Goal: Task Accomplishment & Management: Manage account settings

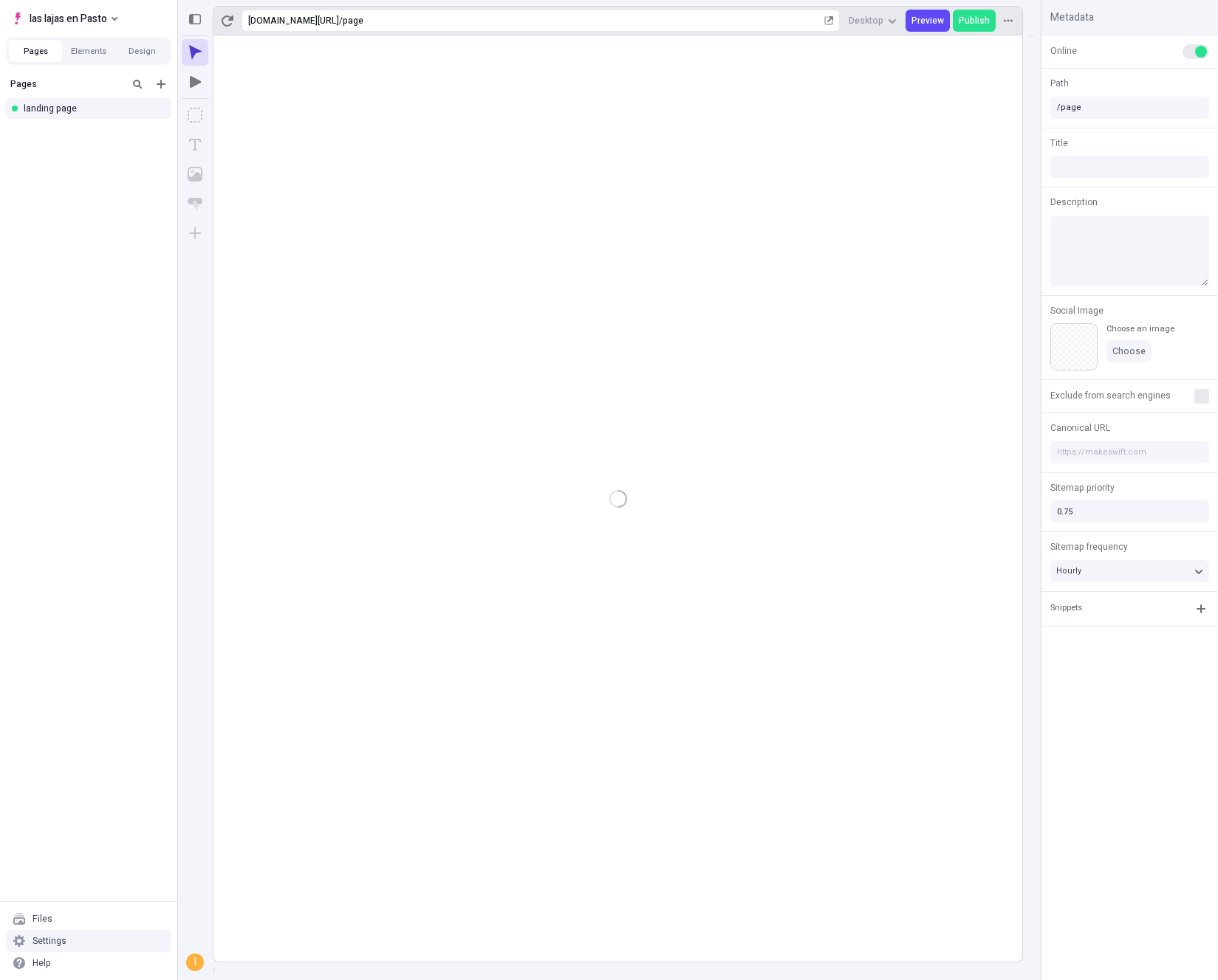
click at [74, 938] on div "Settings" at bounding box center [88, 941] width 165 height 22
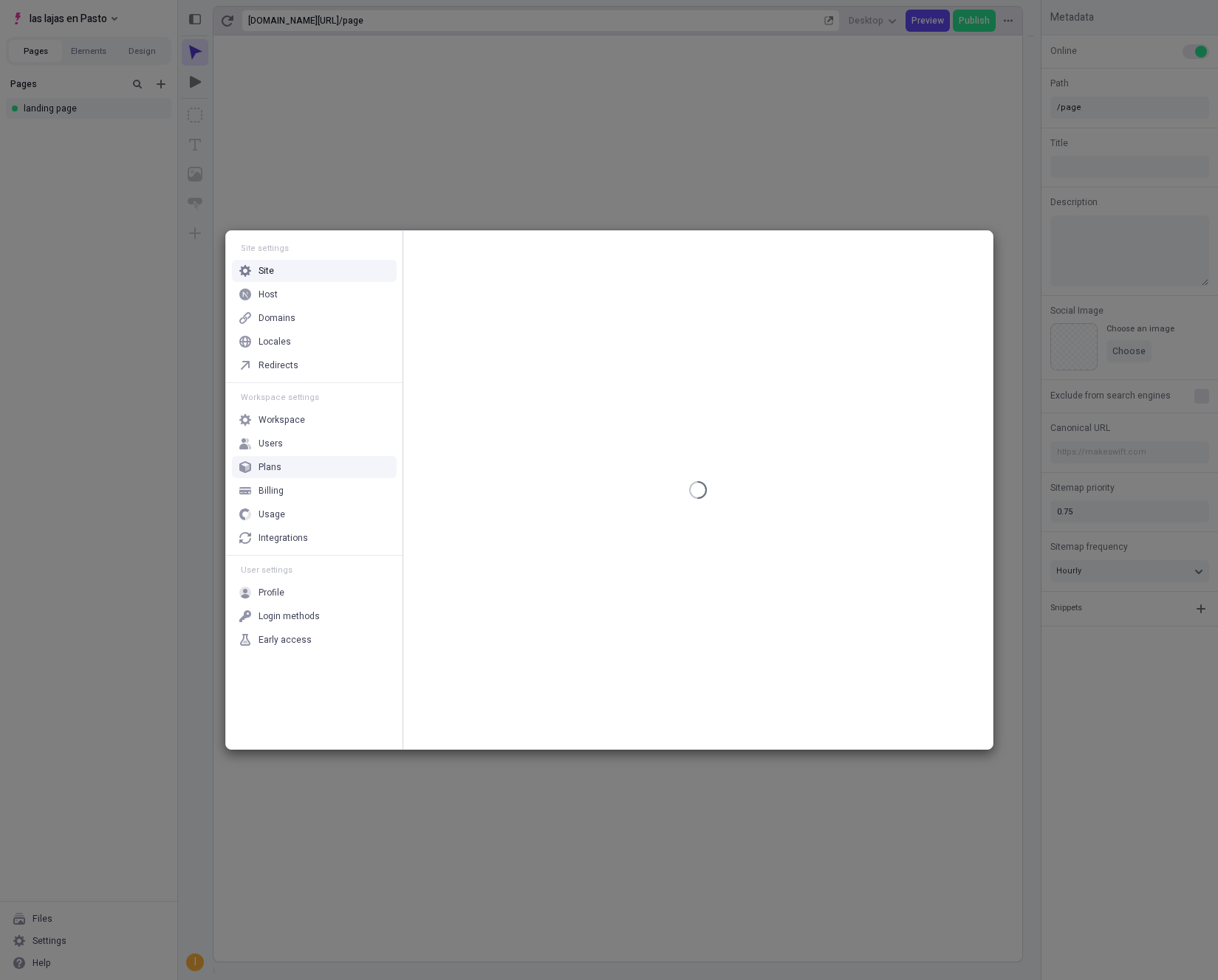
click at [288, 449] on div "Users" at bounding box center [315, 443] width 165 height 22
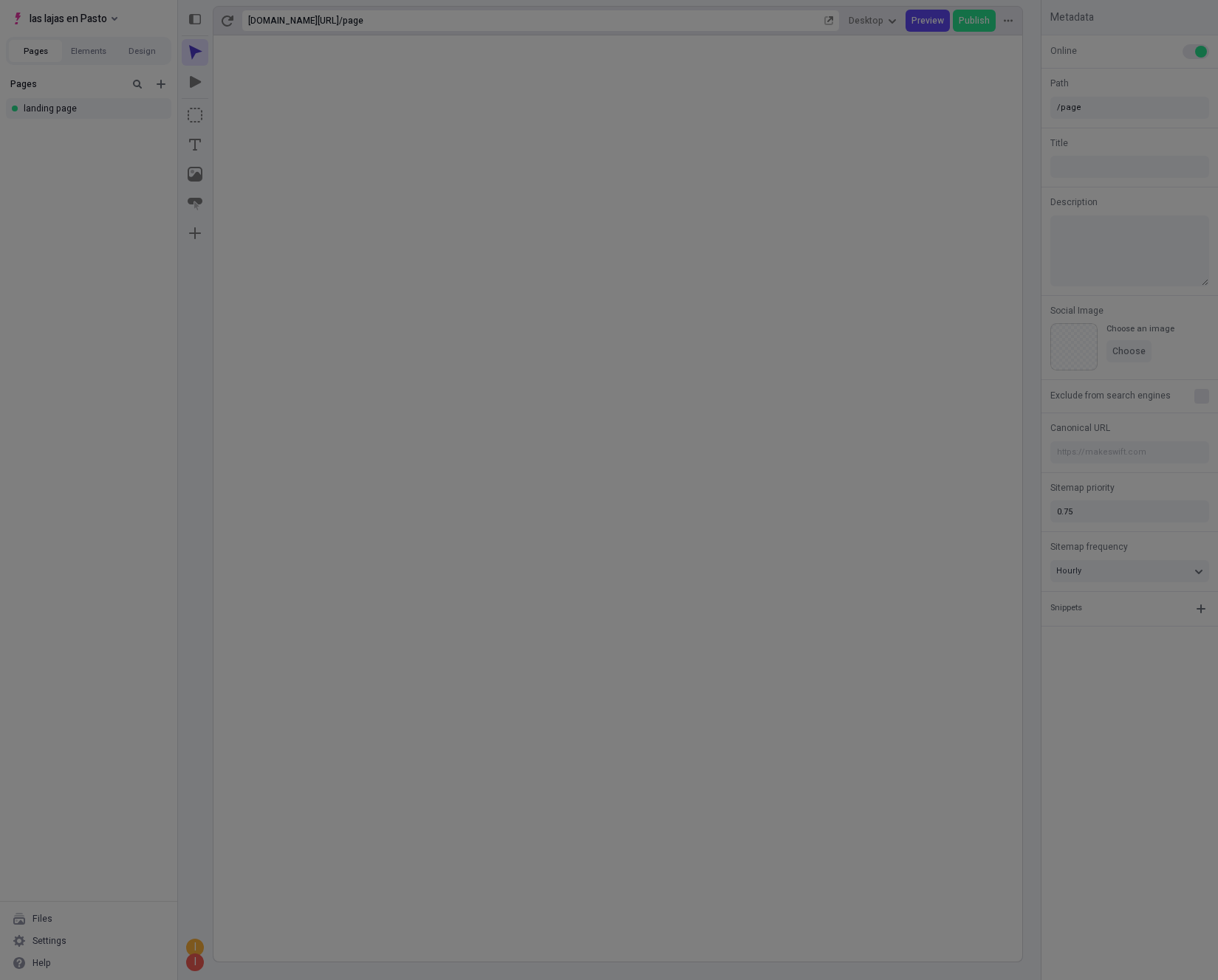
click at [83, 666] on div "Site settings Site Host Domains Locales Redirects Workspace settings Workspace …" at bounding box center [609, 490] width 1218 height 980
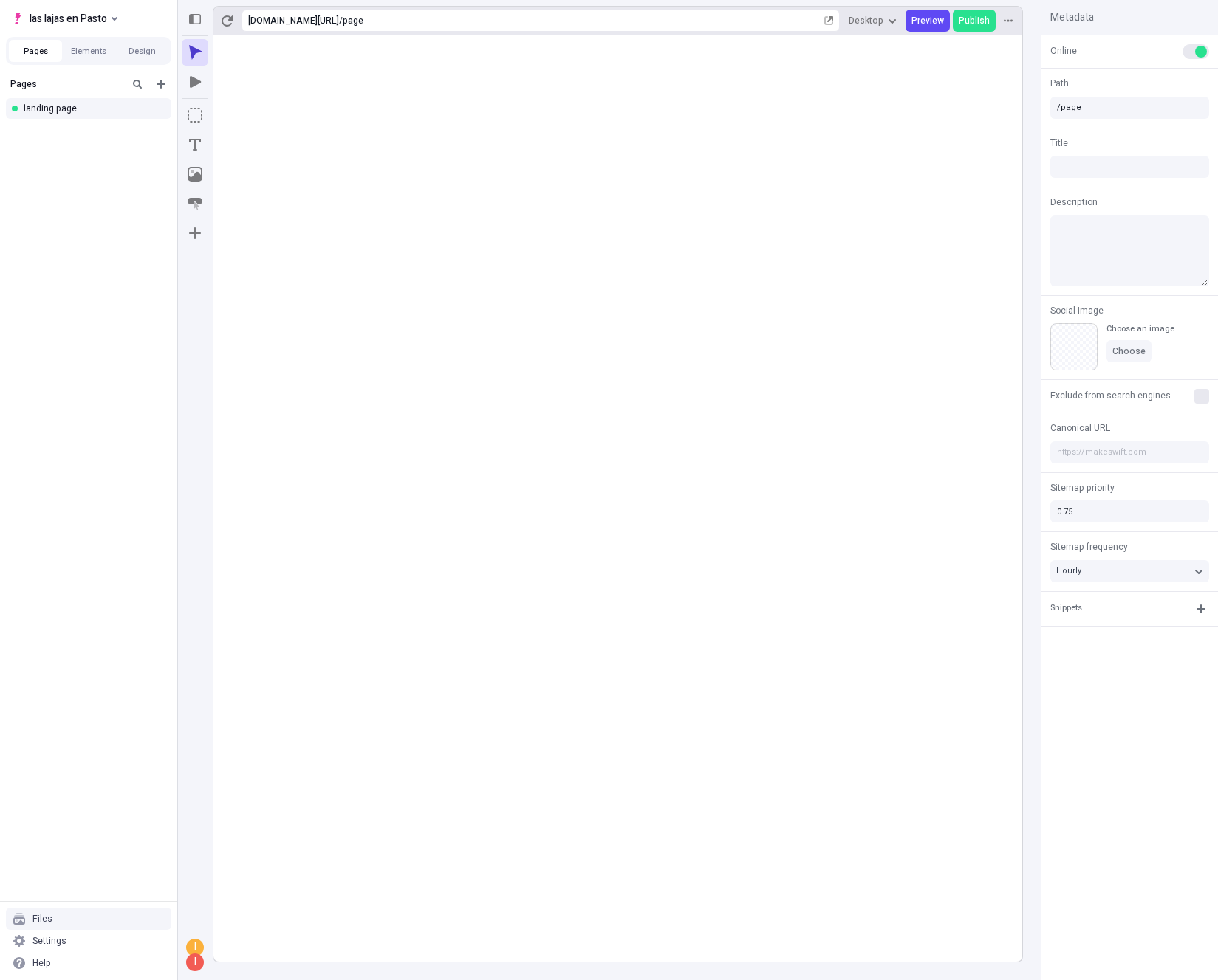
click at [48, 920] on div "Files" at bounding box center [42, 919] width 20 height 11
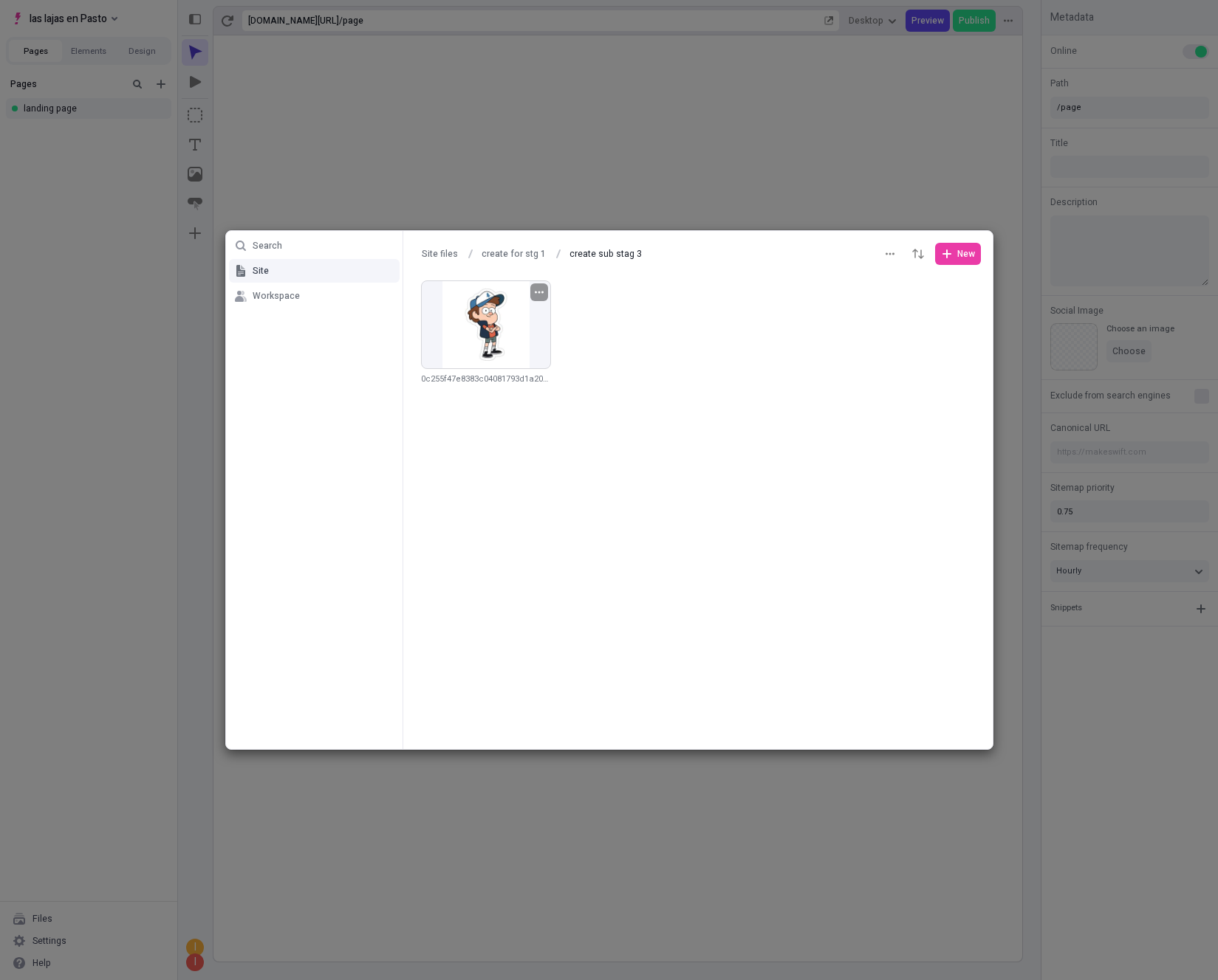
click at [483, 379] on span "0c255f47e8383c04081793d1a203c1fa.jpg" at bounding box center [485, 380] width 130 height 22
click at [540, 290] on icon "button" at bounding box center [538, 292] width 9 height 9
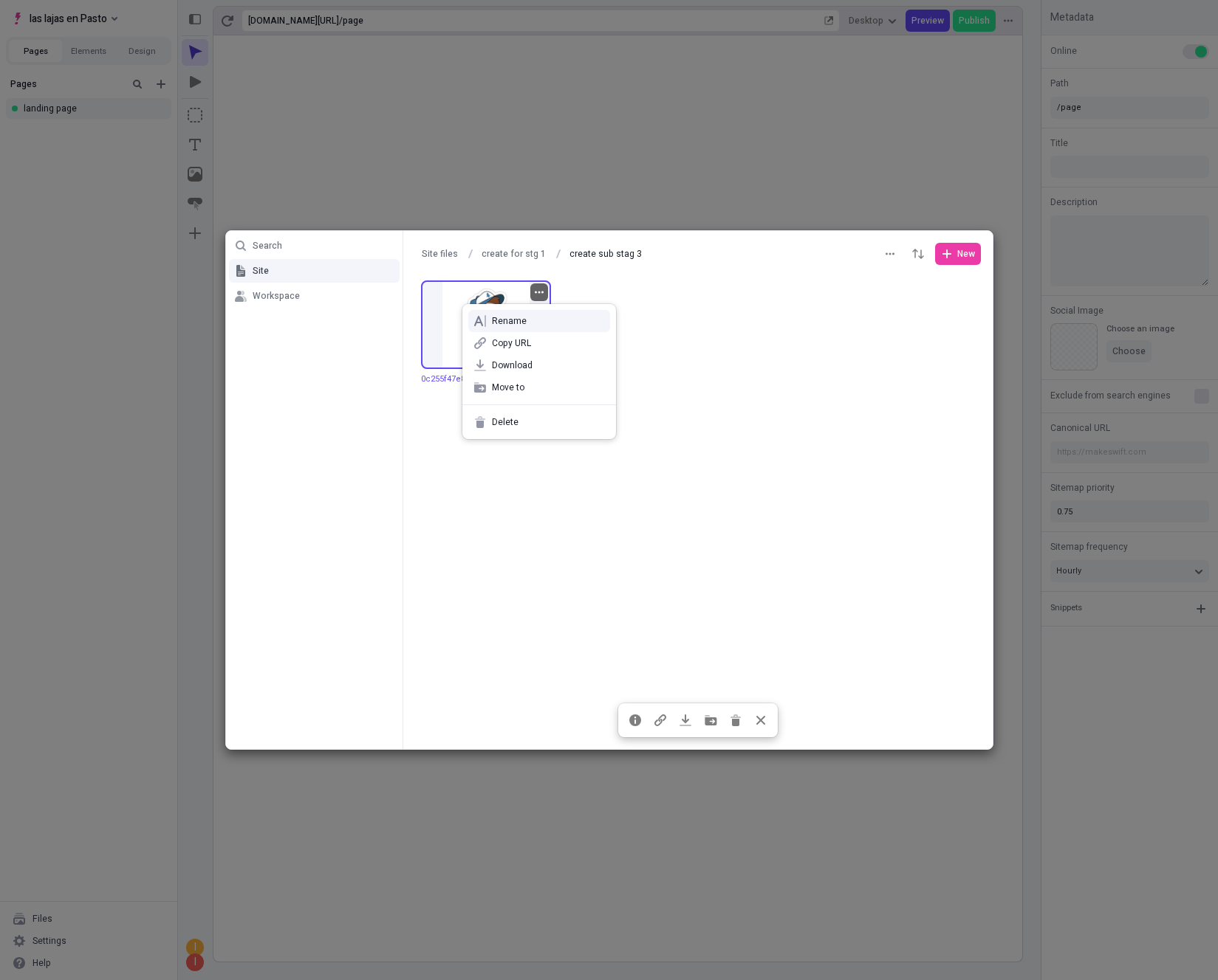
click at [534, 315] on span "Rename" at bounding box center [547, 321] width 112 height 11
type input "oodname"
click at [594, 421] on div "Search Site Workspace Site files create for stg 1 create sub stag 3 create sub …" at bounding box center [609, 490] width 1218 height 980
click at [493, 257] on button "create for stg 1" at bounding box center [513, 253] width 78 height 22
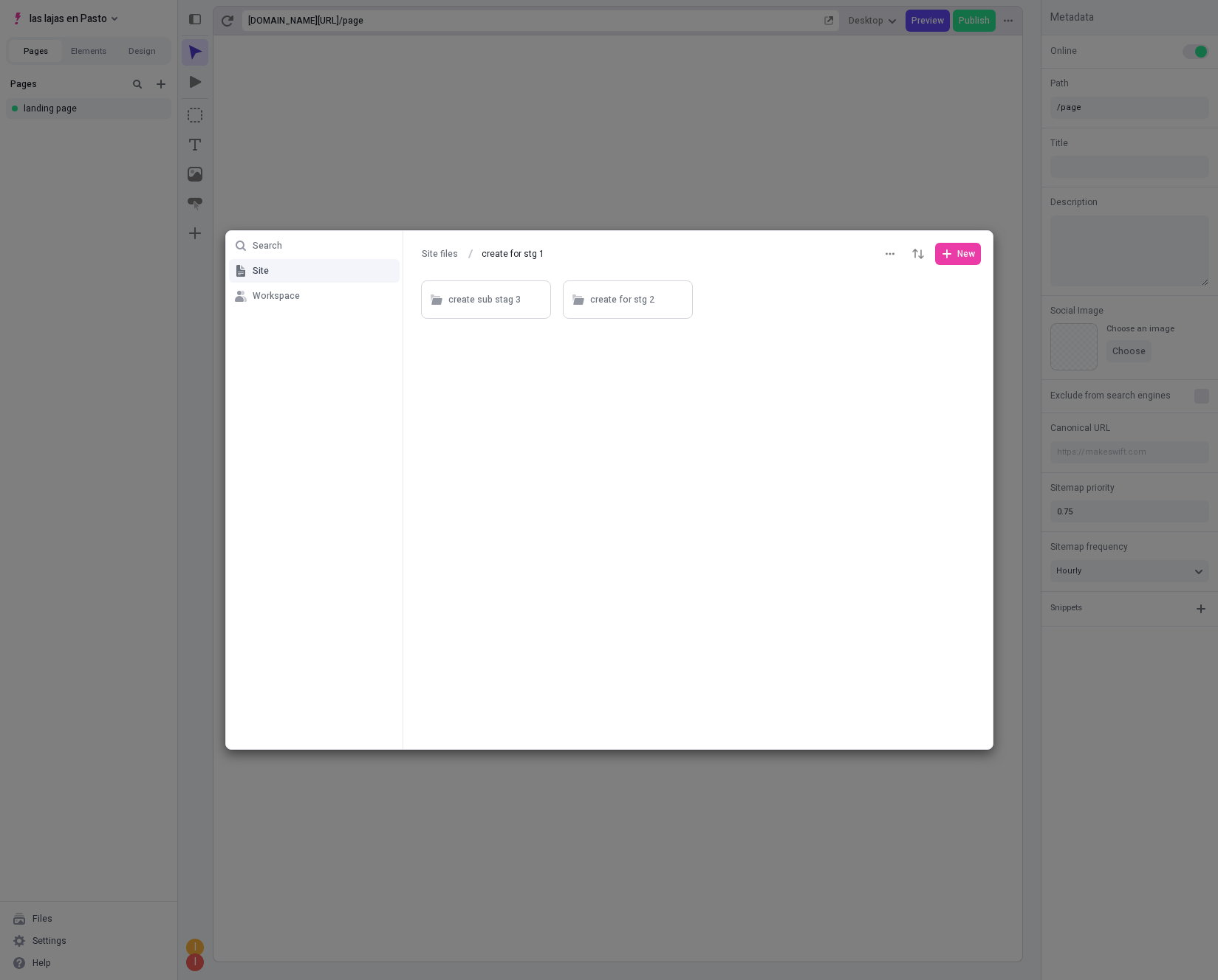
click at [306, 270] on button "Site" at bounding box center [314, 270] width 171 height 24
type input "Site files"
click at [954, 258] on span "New" at bounding box center [958, 254] width 34 height 11
click at [914, 301] on span "Folder" at bounding box center [930, 307] width 77 height 11
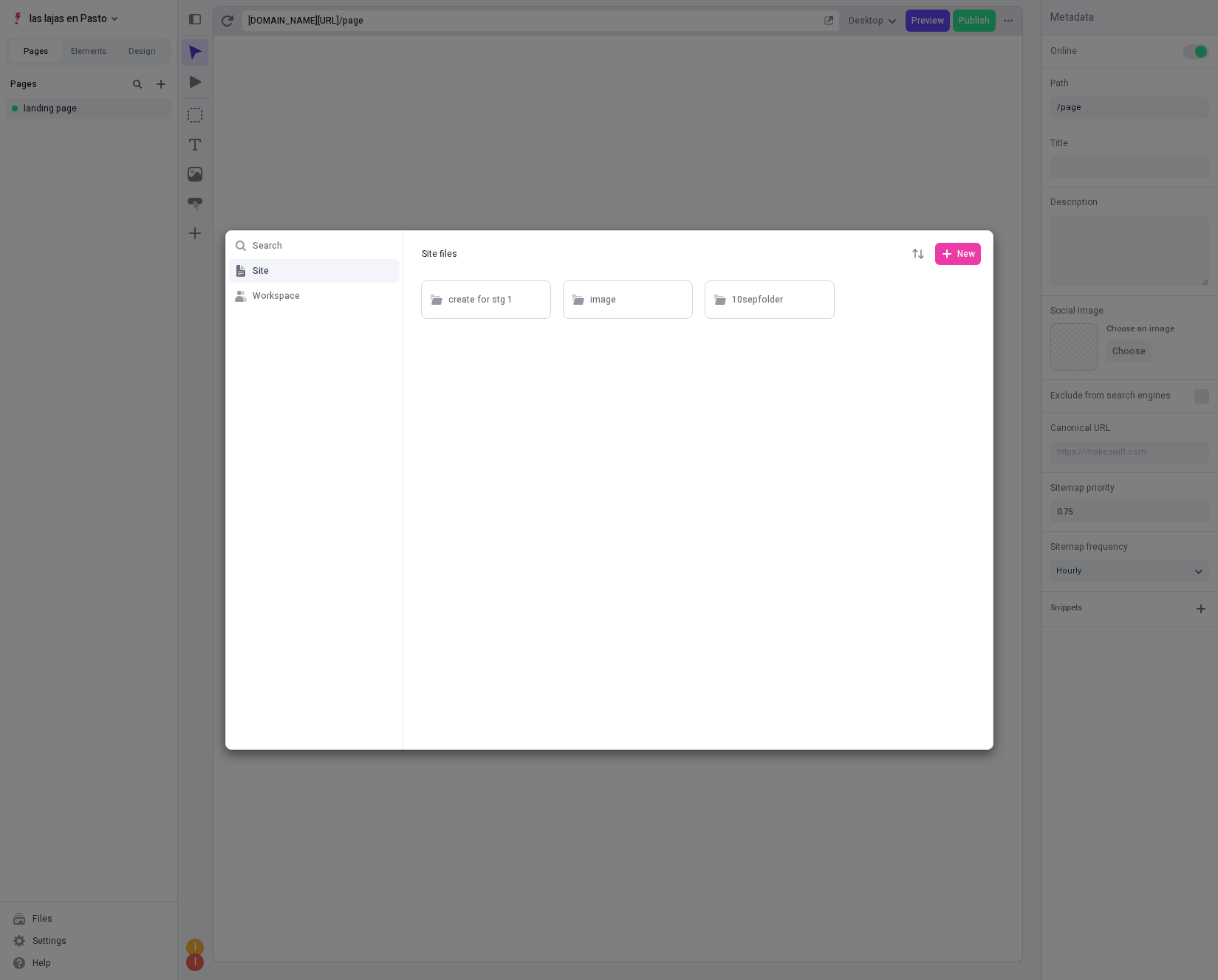
type input "10sepfolder 1"
click at [941, 310] on div at bounding box center [698, 514] width 589 height 472
click at [942, 263] on button "New" at bounding box center [957, 253] width 46 height 22
click at [918, 314] on div "Folder" at bounding box center [921, 306] width 118 height 22
type input "10sepfodler2"
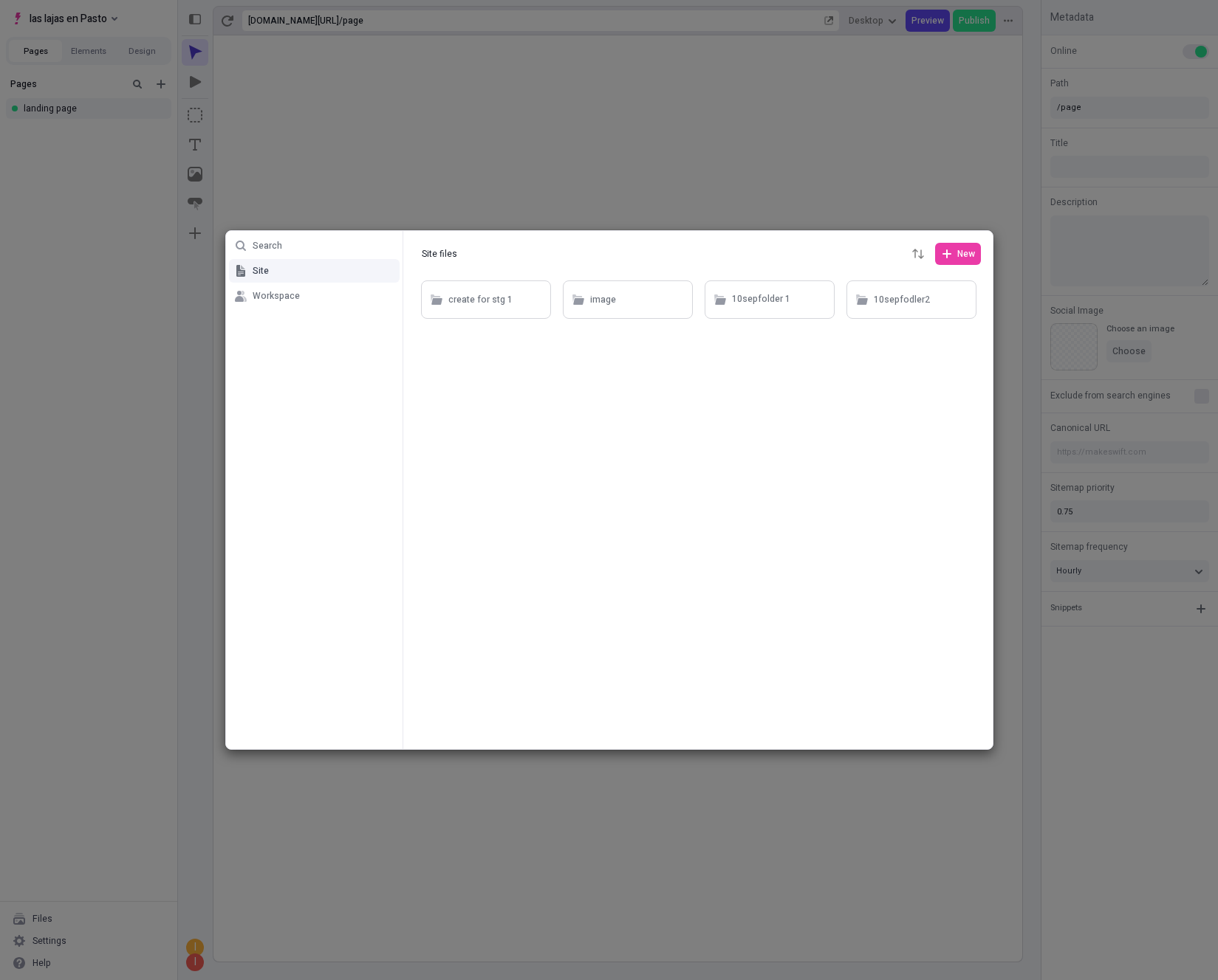
click at [838, 402] on div at bounding box center [698, 514] width 589 height 472
click at [819, 305] on button "button" at bounding box center [817, 300] width 18 height 18
click at [805, 331] on span "Rename" at bounding box center [825, 328] width 112 height 11
type input "10 septiembre"
click at [762, 483] on div "Search Site Workspace Site files Site files New create for stg 1 image 10 septi…" at bounding box center [609, 490] width 1218 height 980
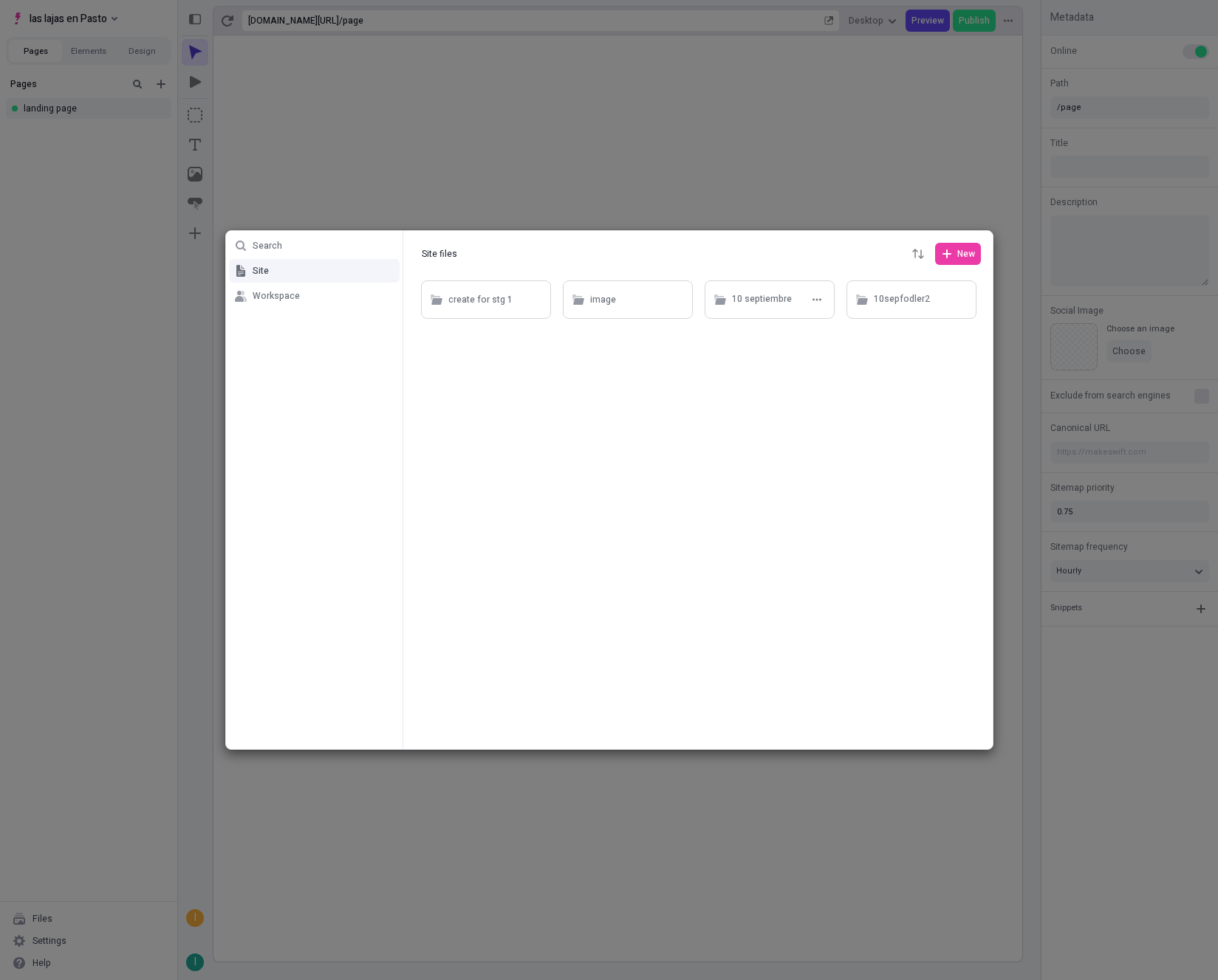
click at [784, 309] on div "10 septiembre" at bounding box center [761, 299] width 60 height 22
type input "10 septiembre"
click at [963, 255] on span "New" at bounding box center [966, 254] width 18 height 11
click at [902, 304] on span "Folder" at bounding box center [930, 307] width 77 height 11
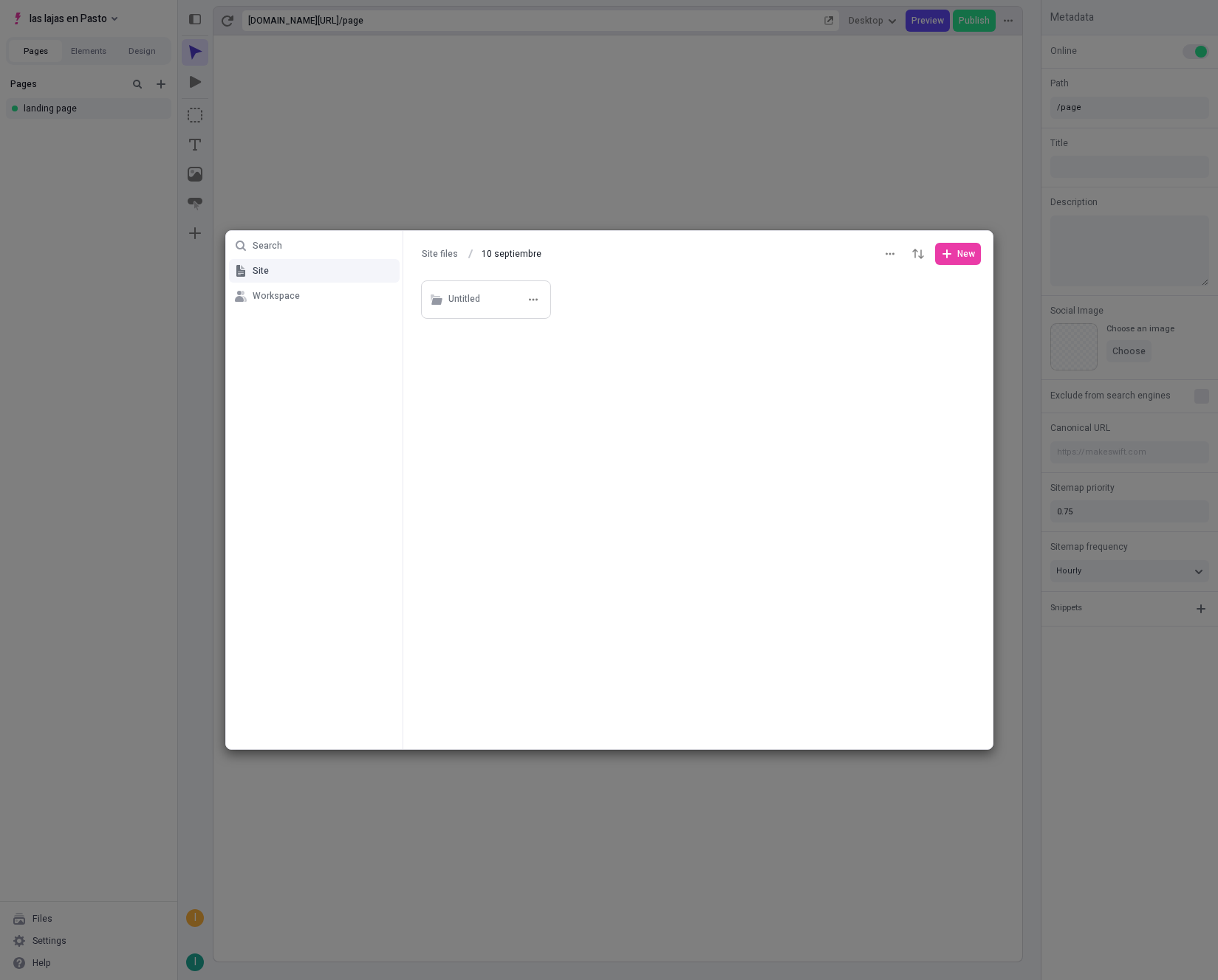
click at [482, 297] on div "Untitled" at bounding box center [497, 299] width 96 height 22
click at [498, 262] on button "10 septiembre" at bounding box center [511, 253] width 73 height 22
type input "10 septiembre"
click at [448, 300] on div "Untitled" at bounding box center [464, 300] width 32 height 22
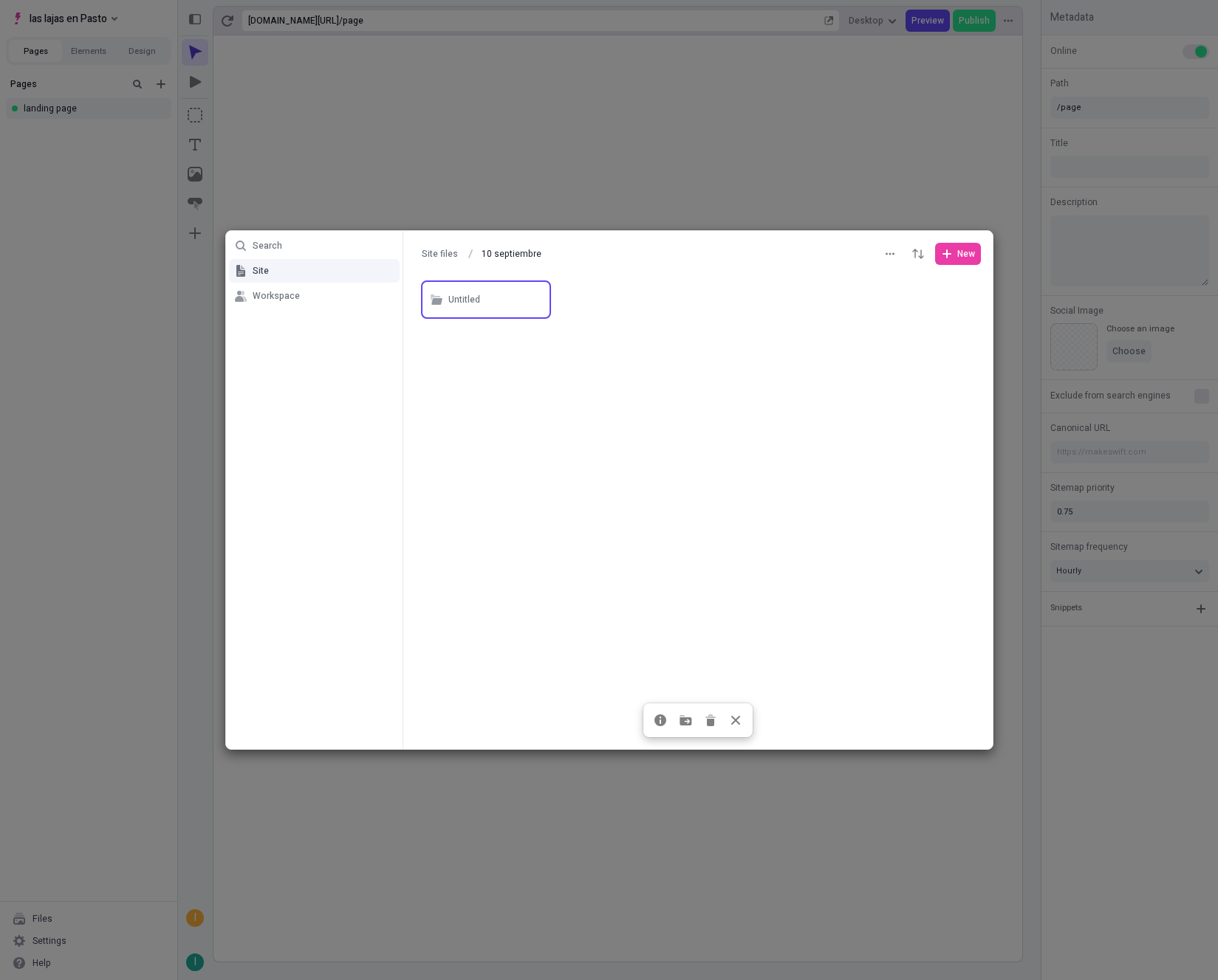
click at [551, 299] on div at bounding box center [698, 514] width 589 height 472
click at [543, 299] on div "Untitled" at bounding box center [497, 299] width 96 height 22
click at [542, 299] on button "button" at bounding box center [533, 300] width 18 height 18
click at [539, 316] on div "Rename Move to [GEOGRAPHIC_DATA]" at bounding box center [533, 356] width 154 height 91
click at [539, 318] on div "Rename" at bounding box center [533, 328] width 154 height 22
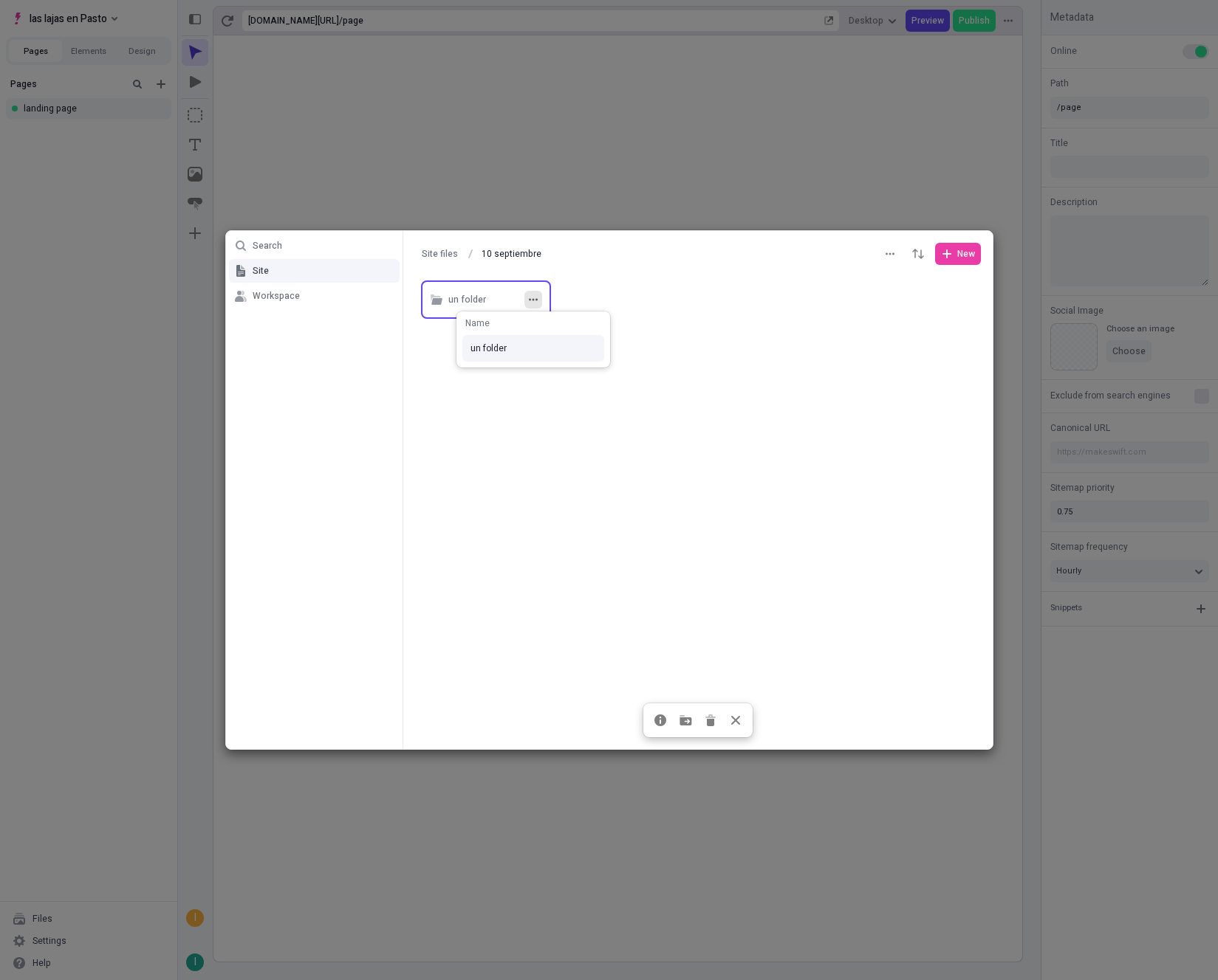
type input "un folder"
click at [670, 428] on div "Search Site Workspace Site files 10 septiembre 10 septiembre New un folder Sele…" at bounding box center [609, 490] width 1218 height 980
click at [961, 252] on span "New" at bounding box center [966, 254] width 18 height 11
click at [916, 305] on span "Folder" at bounding box center [930, 307] width 77 height 11
type input "segundo"
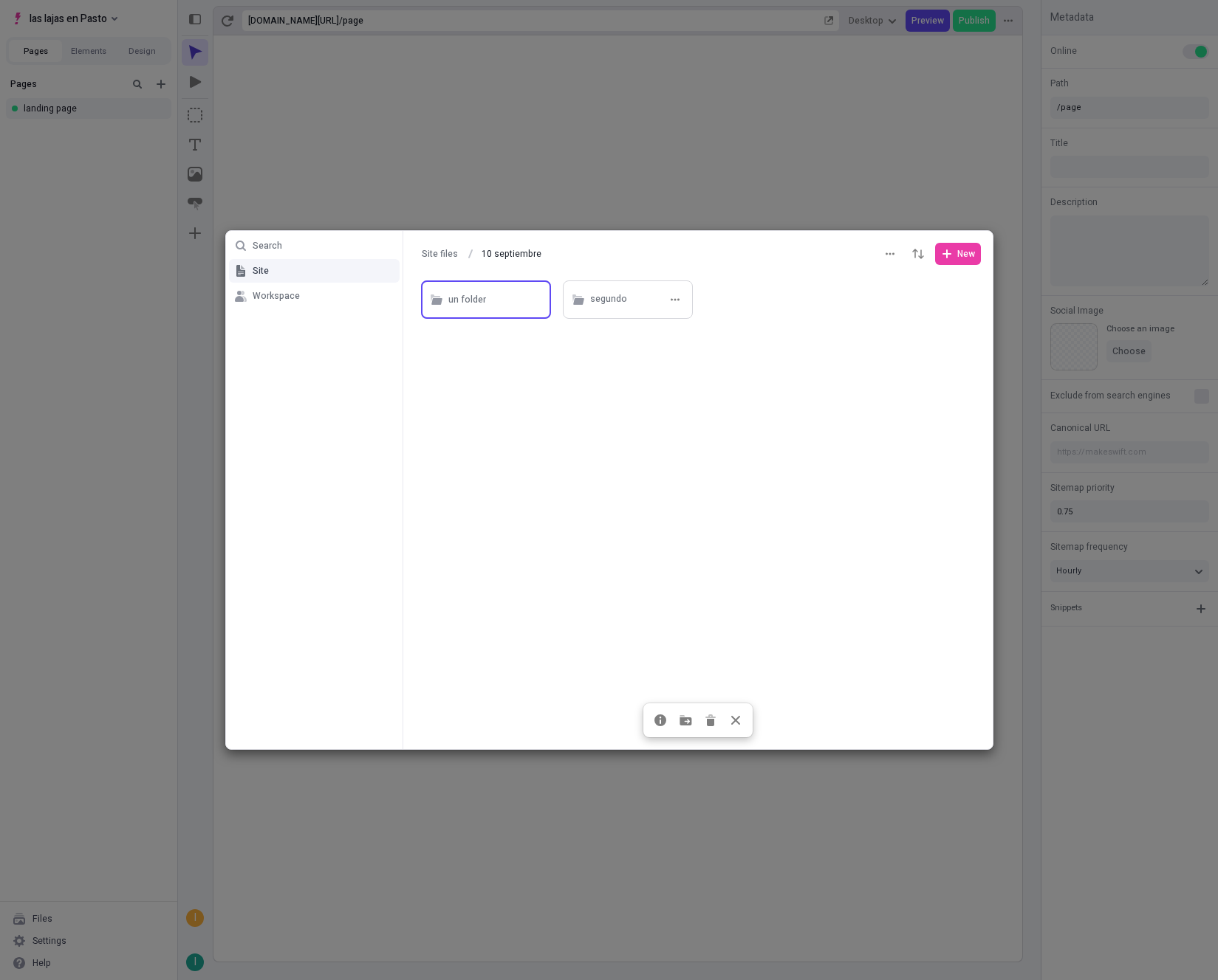
click at [643, 313] on div "segundo" at bounding box center [627, 299] width 130 height 38
type input "segundo"
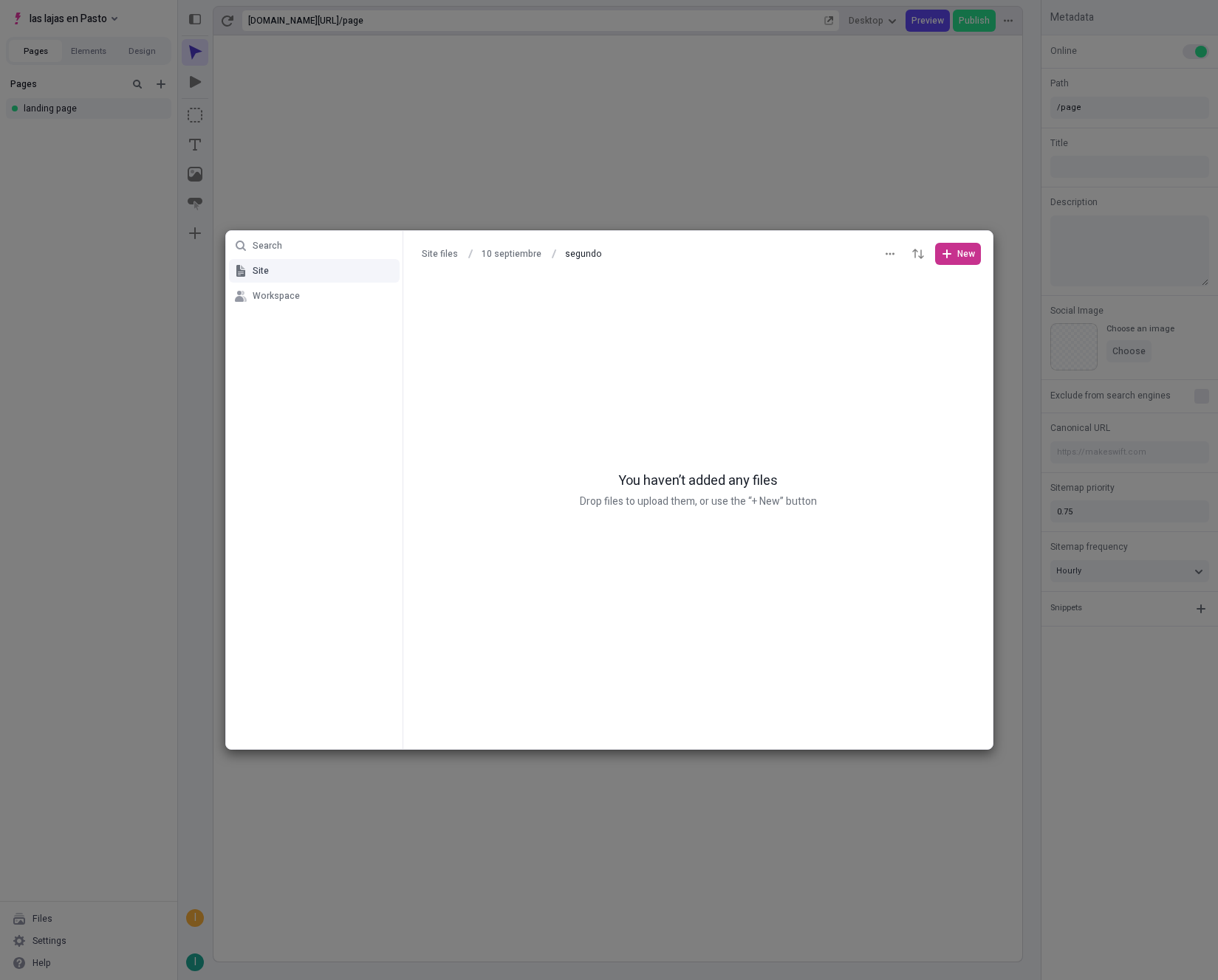
click at [957, 256] on span "New" at bounding box center [966, 254] width 18 height 11
click at [903, 310] on span "Folder" at bounding box center [930, 307] width 77 height 11
type input "[PERSON_NAME]"
click at [942, 372] on div at bounding box center [698, 514] width 589 height 472
click at [492, 294] on div "[PERSON_NAME]" at bounding box center [497, 299] width 96 height 22
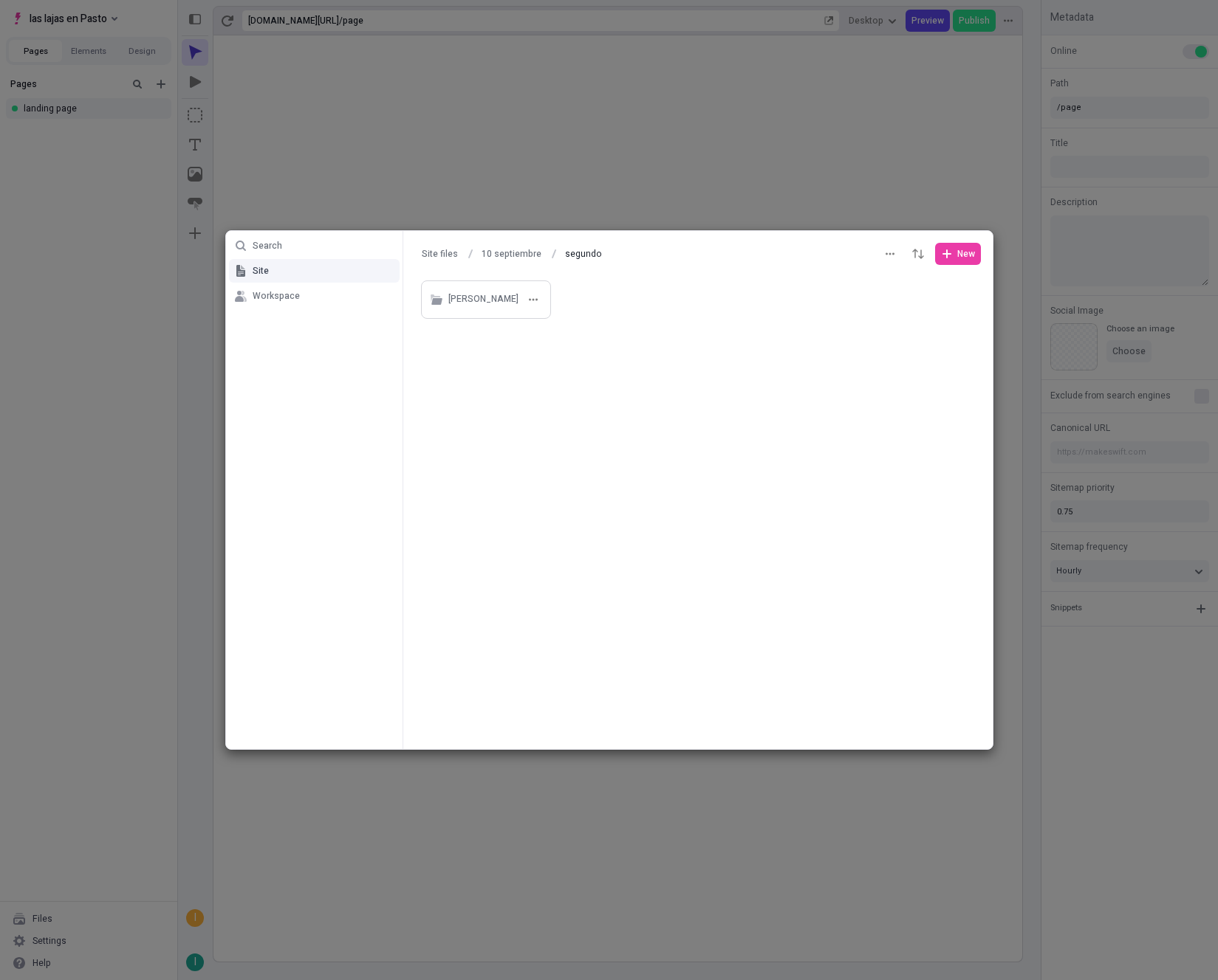
click at [492, 294] on div "[PERSON_NAME]" at bounding box center [497, 299] width 96 height 22
type input "[PERSON_NAME]"
click at [967, 255] on span "New" at bounding box center [966, 254] width 18 height 11
click at [926, 309] on span "Folder" at bounding box center [930, 307] width 77 height 11
type input "cuarto"
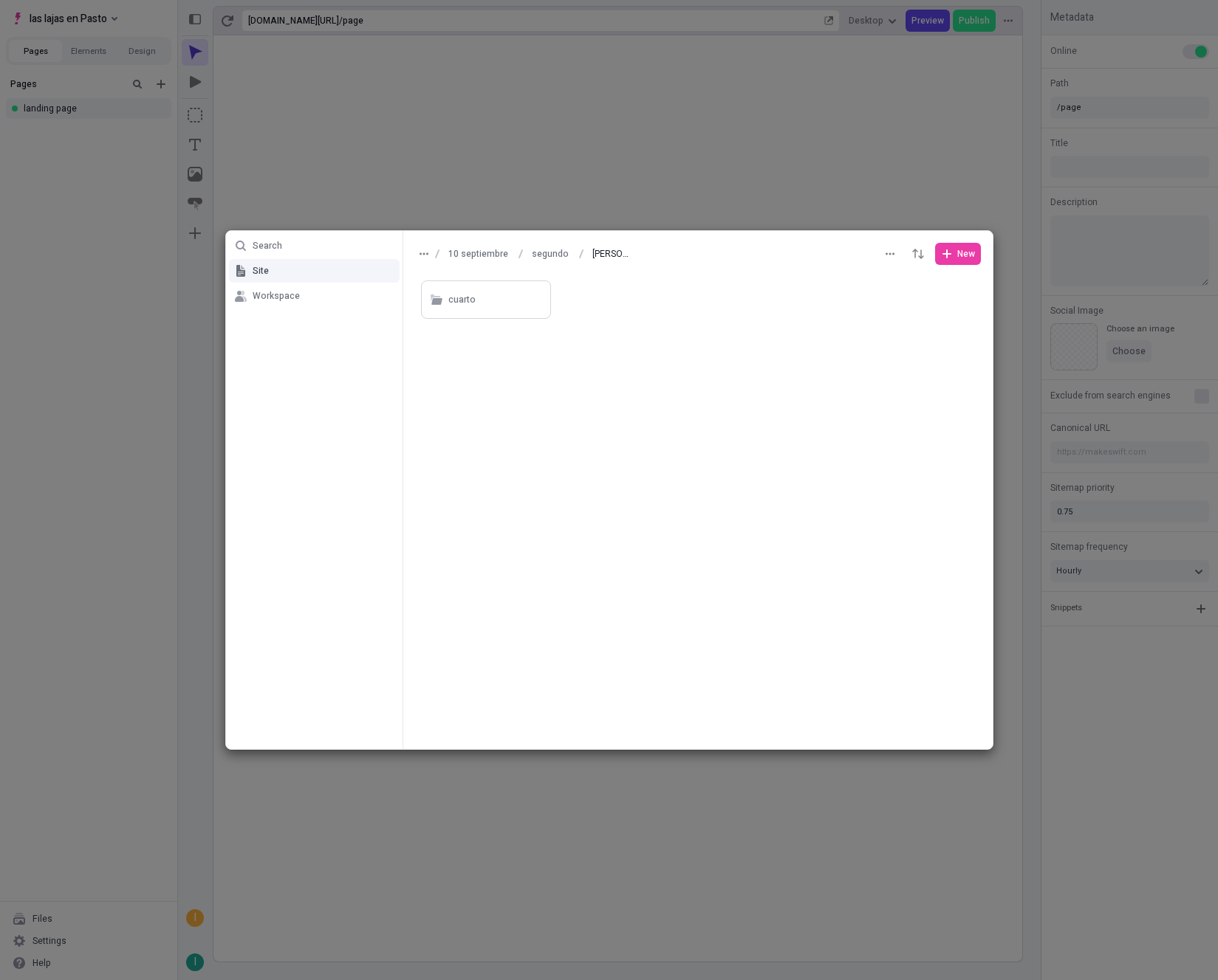
click at [880, 391] on div at bounding box center [698, 514] width 589 height 472
click at [541, 258] on button "segundo" at bounding box center [550, 253] width 50 height 22
click at [503, 252] on button "10 septiembre" at bounding box center [511, 253] width 73 height 22
click at [610, 307] on div "segundo" at bounding box center [608, 300] width 37 height 22
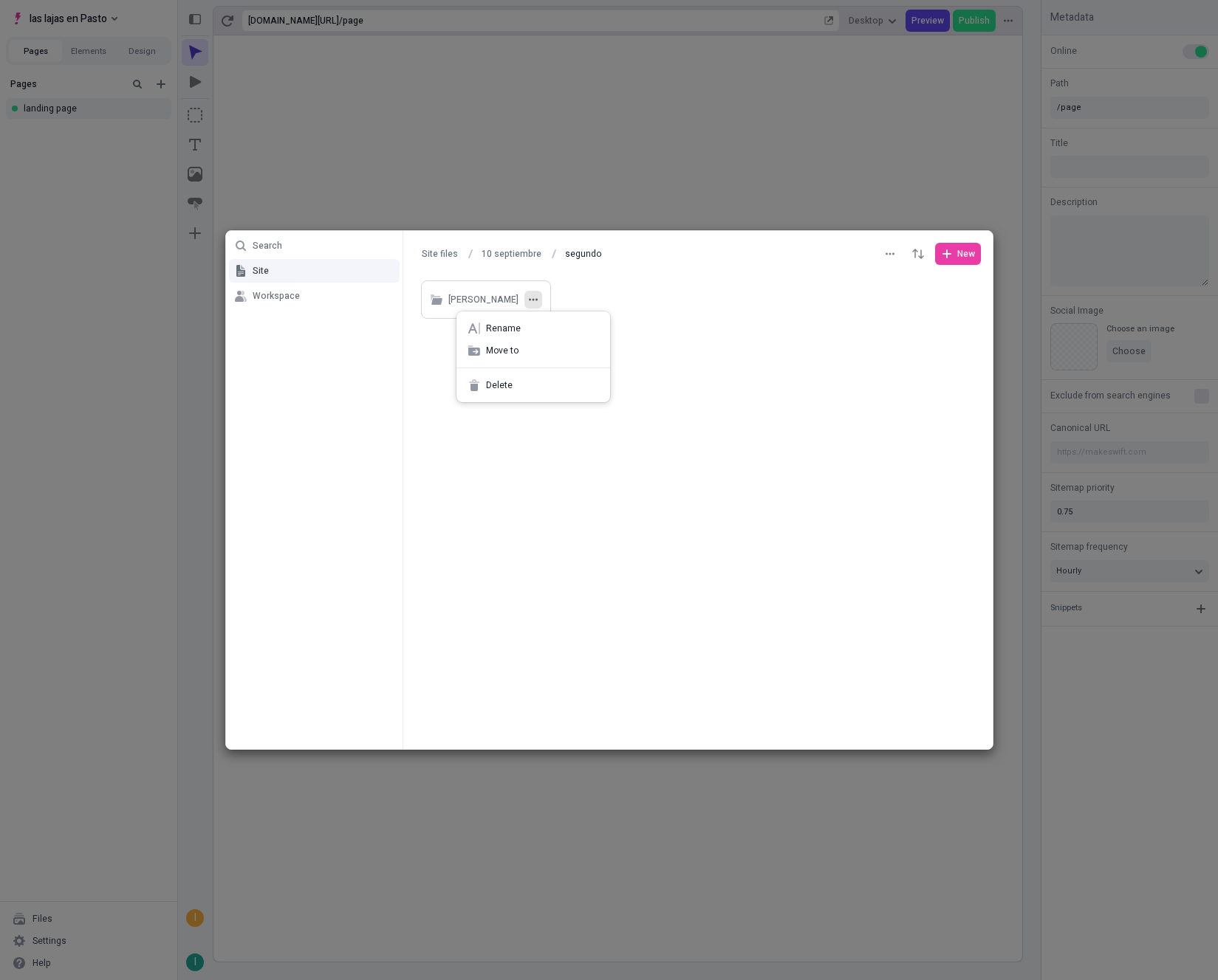
click at [540, 302] on button "button" at bounding box center [533, 300] width 18 height 18
click at [531, 394] on div "Delete" at bounding box center [533, 385] width 154 height 22
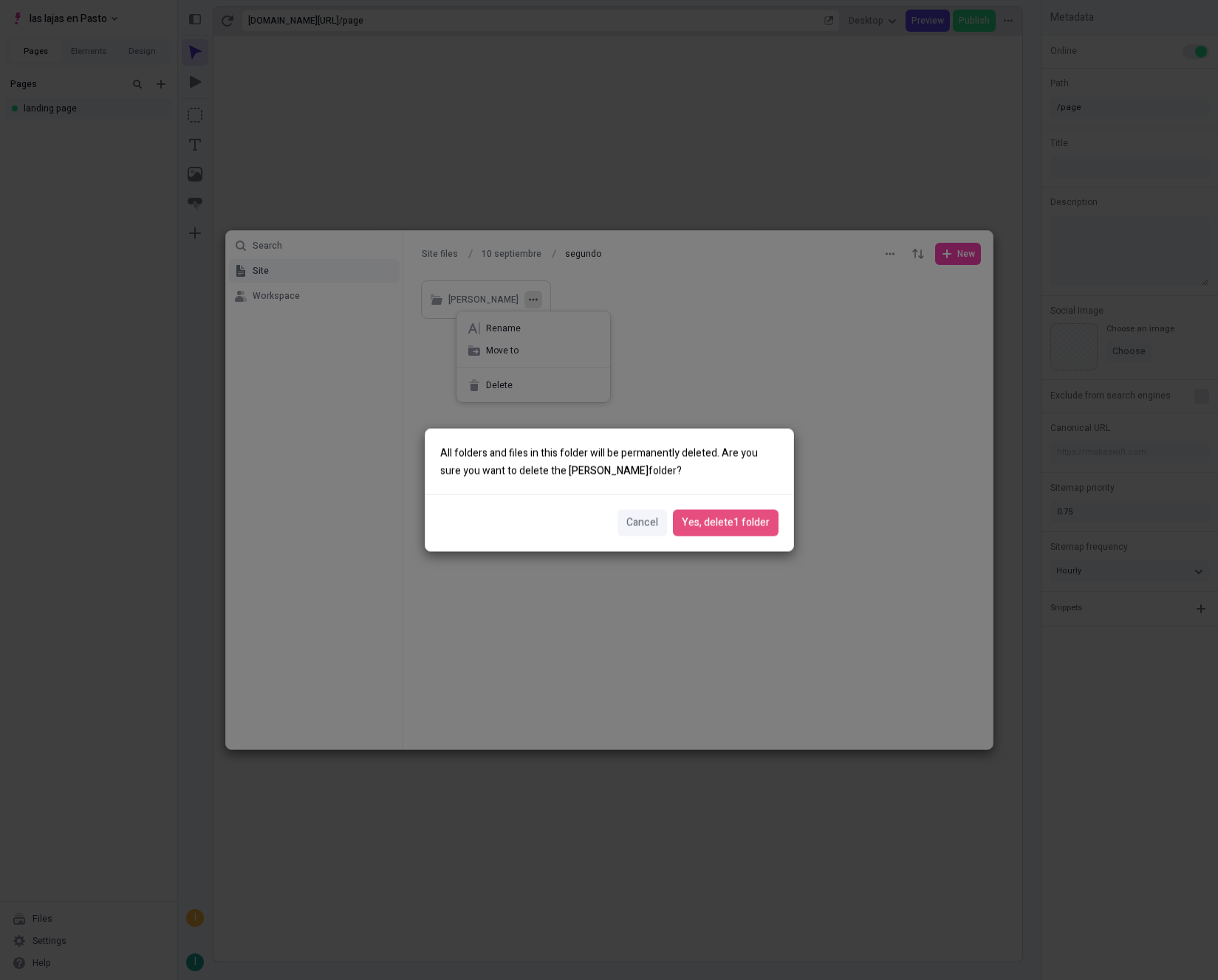
click at [732, 504] on div "Cancel Yes, delete 1 folder" at bounding box center [609, 523] width 368 height 56
click at [732, 523] on span "Yes, delete 1 folder" at bounding box center [725, 523] width 88 height 16
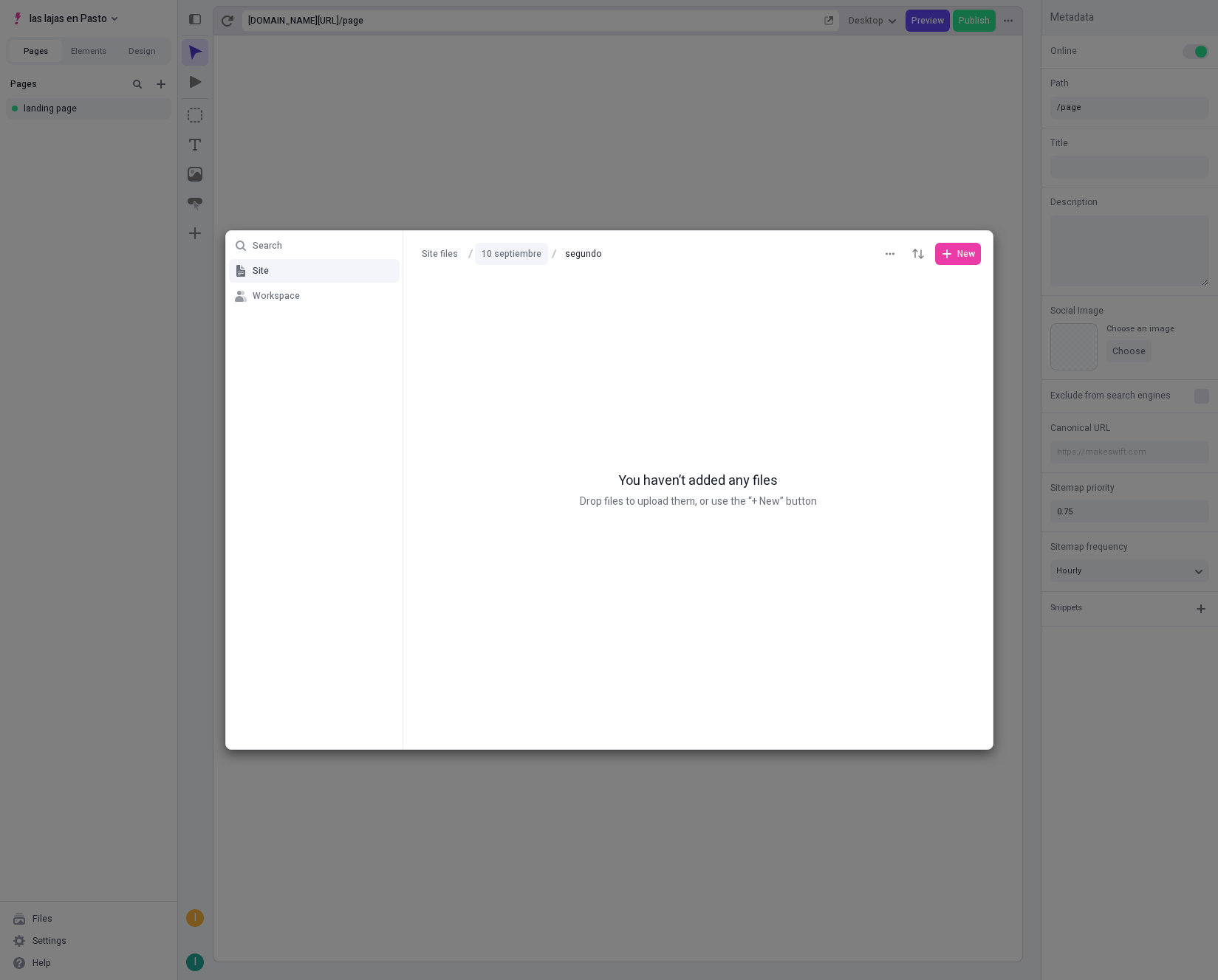
click at [511, 252] on button "10 septiembre" at bounding box center [511, 253] width 73 height 22
type input "10 septiembre"
click at [311, 300] on button "Workspace" at bounding box center [314, 296] width 171 height 24
click at [956, 269] on div at bounding box center [698, 254] width 589 height 46
click at [956, 261] on button "New" at bounding box center [957, 253] width 46 height 22
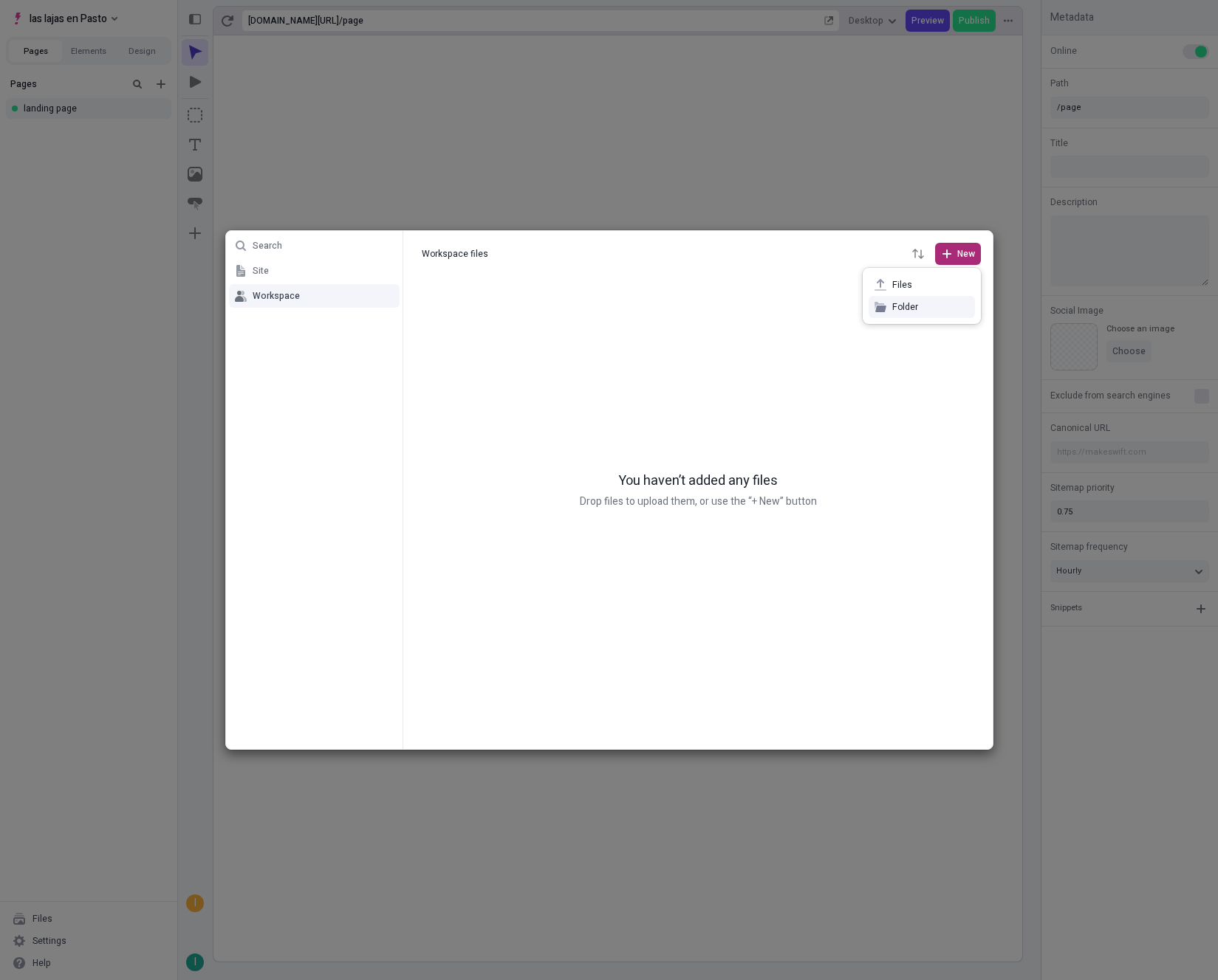
click at [900, 305] on span "Folder" at bounding box center [930, 307] width 77 height 11
type input "primer folder"
click at [751, 438] on div at bounding box center [698, 514] width 589 height 472
click at [514, 310] on div "primer folder" at bounding box center [497, 299] width 96 height 22
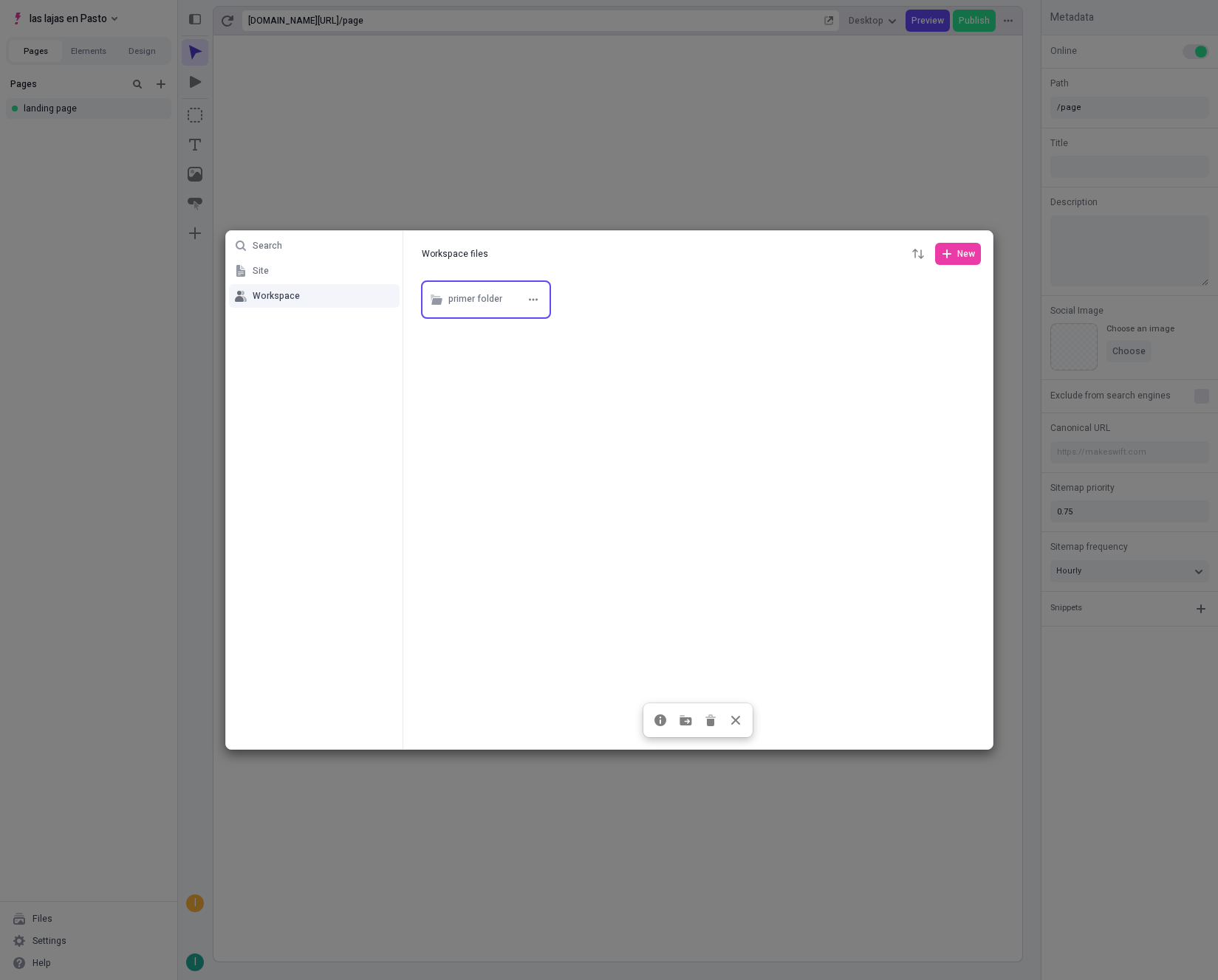
click at [514, 310] on div "primer folder" at bounding box center [497, 299] width 96 height 22
type input "primer folder"
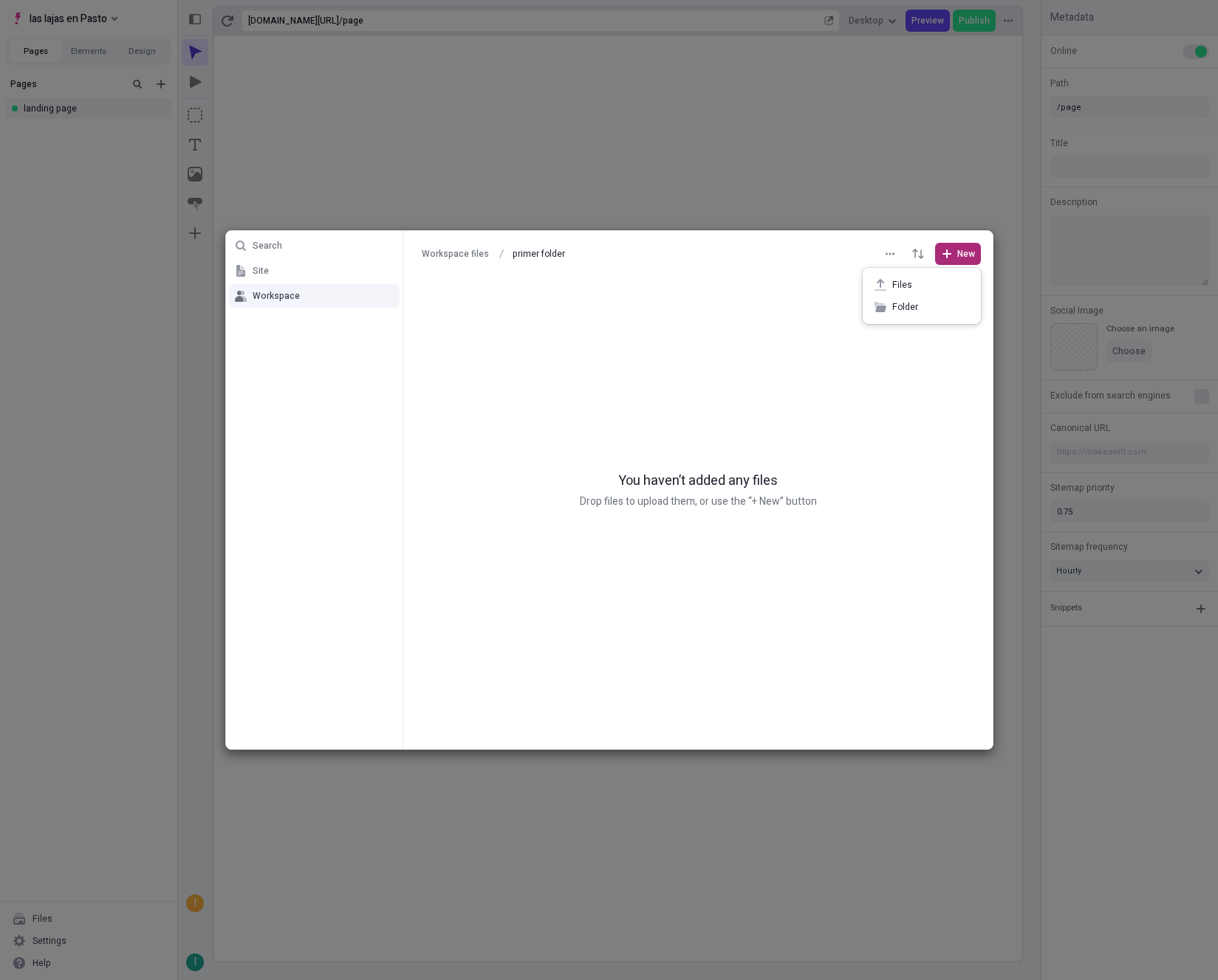
click at [967, 256] on span "New" at bounding box center [966, 254] width 18 height 11
click at [939, 279] on span "Files" at bounding box center [930, 285] width 77 height 11
click at [939, 274] on div at bounding box center [698, 254] width 589 height 46
click at [947, 268] on div at bounding box center [698, 254] width 589 height 46
click at [953, 261] on button "New" at bounding box center [957, 253] width 46 height 22
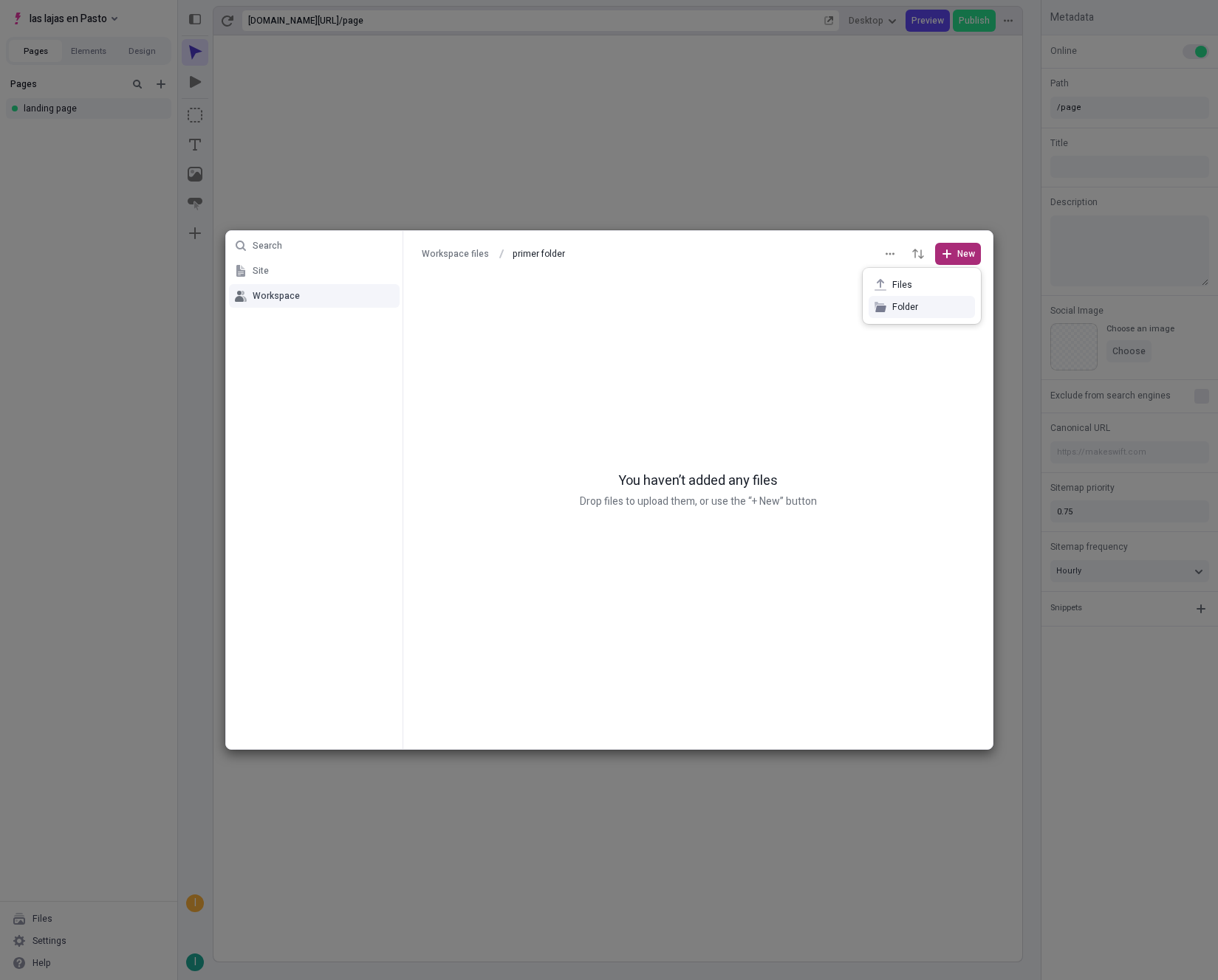
click at [935, 307] on span "Folder" at bounding box center [930, 307] width 77 height 11
type input "nested"
click at [855, 378] on div at bounding box center [698, 514] width 589 height 472
click at [508, 322] on div at bounding box center [698, 514] width 589 height 472
click at [504, 310] on div "nested" at bounding box center [497, 299] width 96 height 22
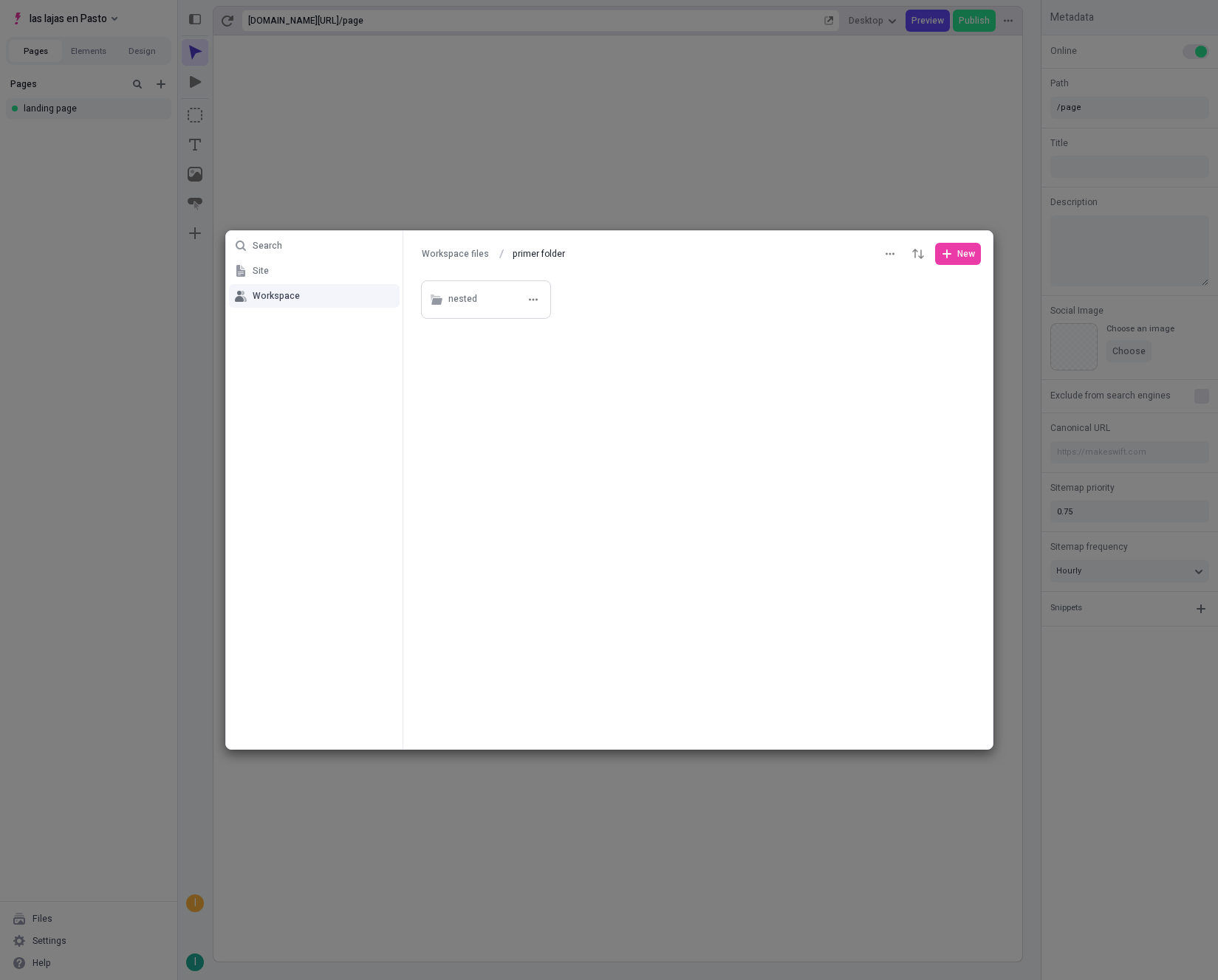
click at [504, 310] on div "nested" at bounding box center [485, 299] width 130 height 38
type input "nested"
click at [952, 265] on div at bounding box center [698, 254] width 589 height 46
click at [949, 256] on icon "button" at bounding box center [947, 254] width 11 height 11
click at [904, 313] on span "Folder" at bounding box center [930, 307] width 77 height 11
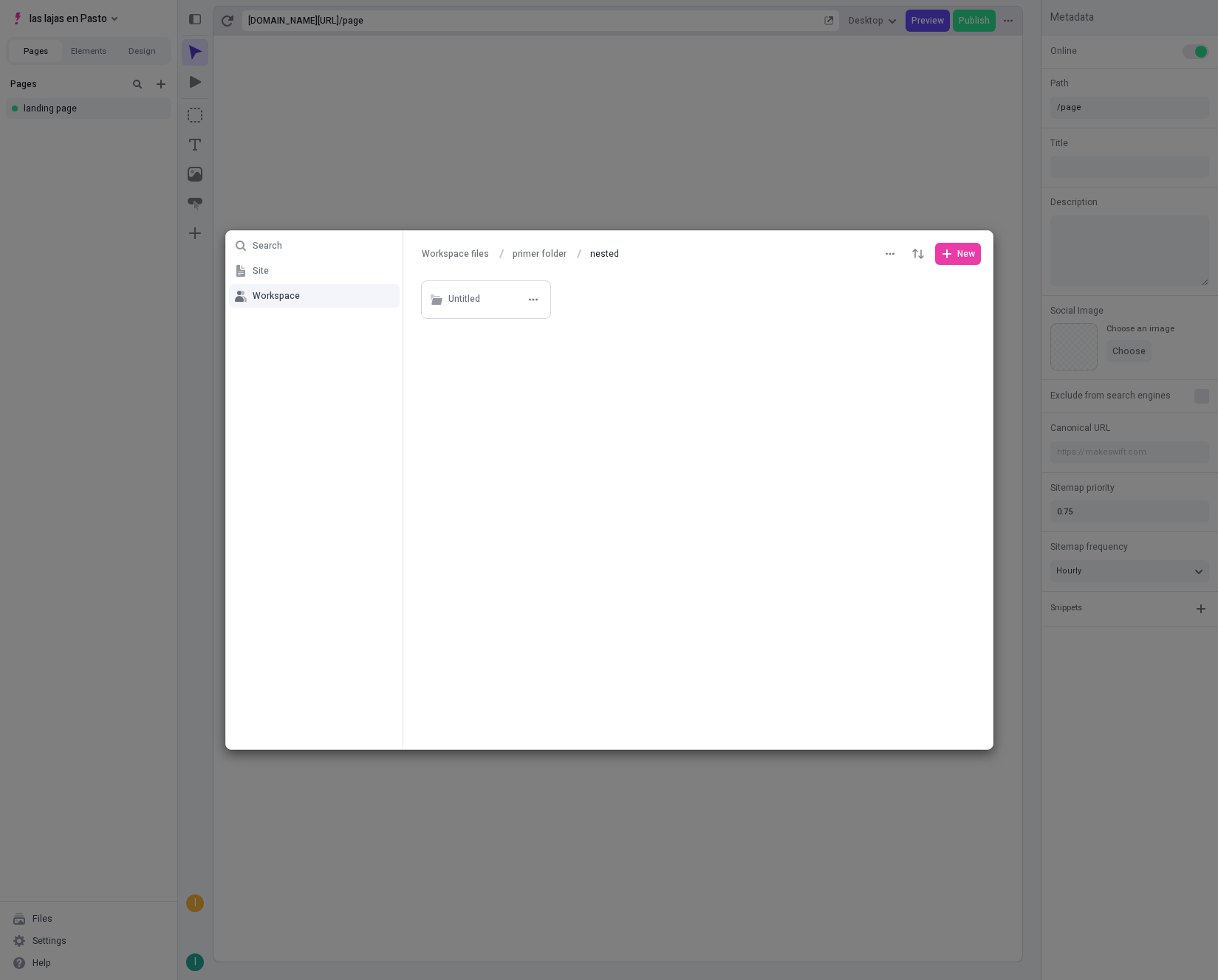
click at [489, 308] on div "Untitled" at bounding box center [497, 299] width 96 height 22
click at [545, 244] on button "nested" at bounding box center [540, 253] width 42 height 22
type input "nested"
click at [446, 311] on div "Untitled" at bounding box center [485, 299] width 130 height 38
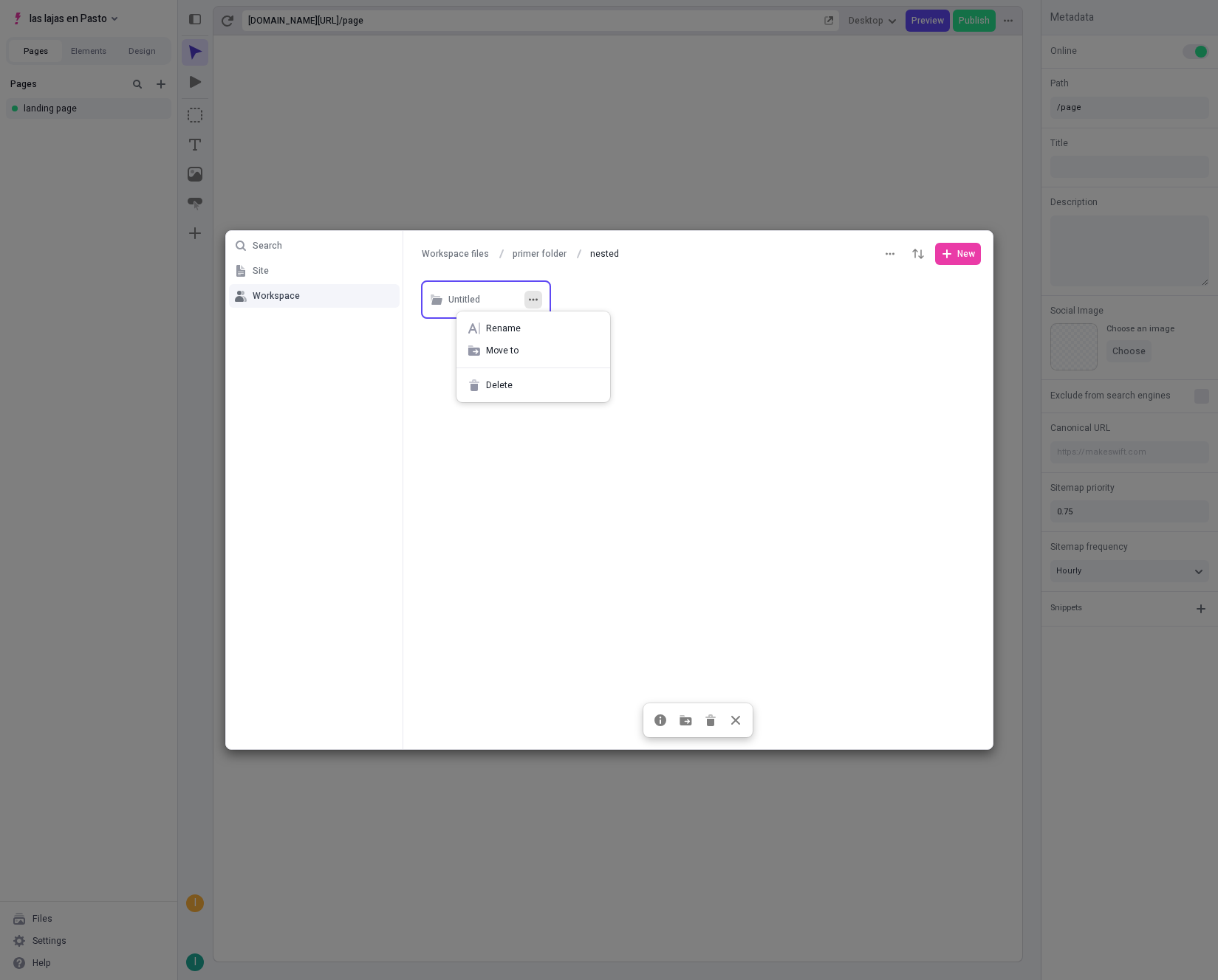
click at [533, 299] on icon "button" at bounding box center [532, 299] width 9 height 2
click at [535, 313] on div "Rename Move to [GEOGRAPHIC_DATA]" at bounding box center [533, 356] width 154 height 91
click at [535, 321] on div "Rename" at bounding box center [533, 328] width 154 height 22
type input "last"
click at [551, 441] on div "Search Site Workspace Workspace files primer folder nested nested New last Sele…" at bounding box center [609, 490] width 1218 height 980
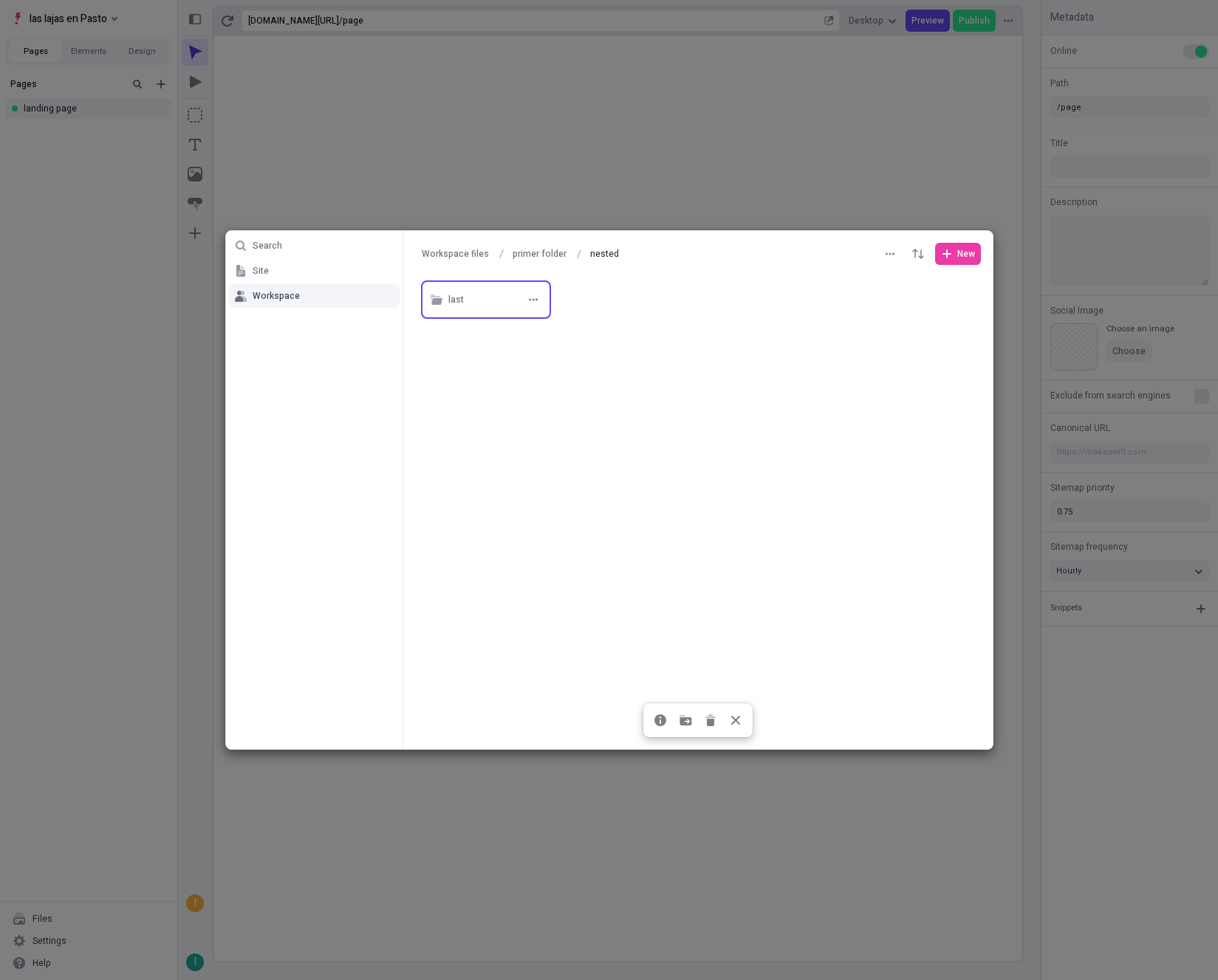
click at [479, 315] on div "last" at bounding box center [485, 299] width 130 height 38
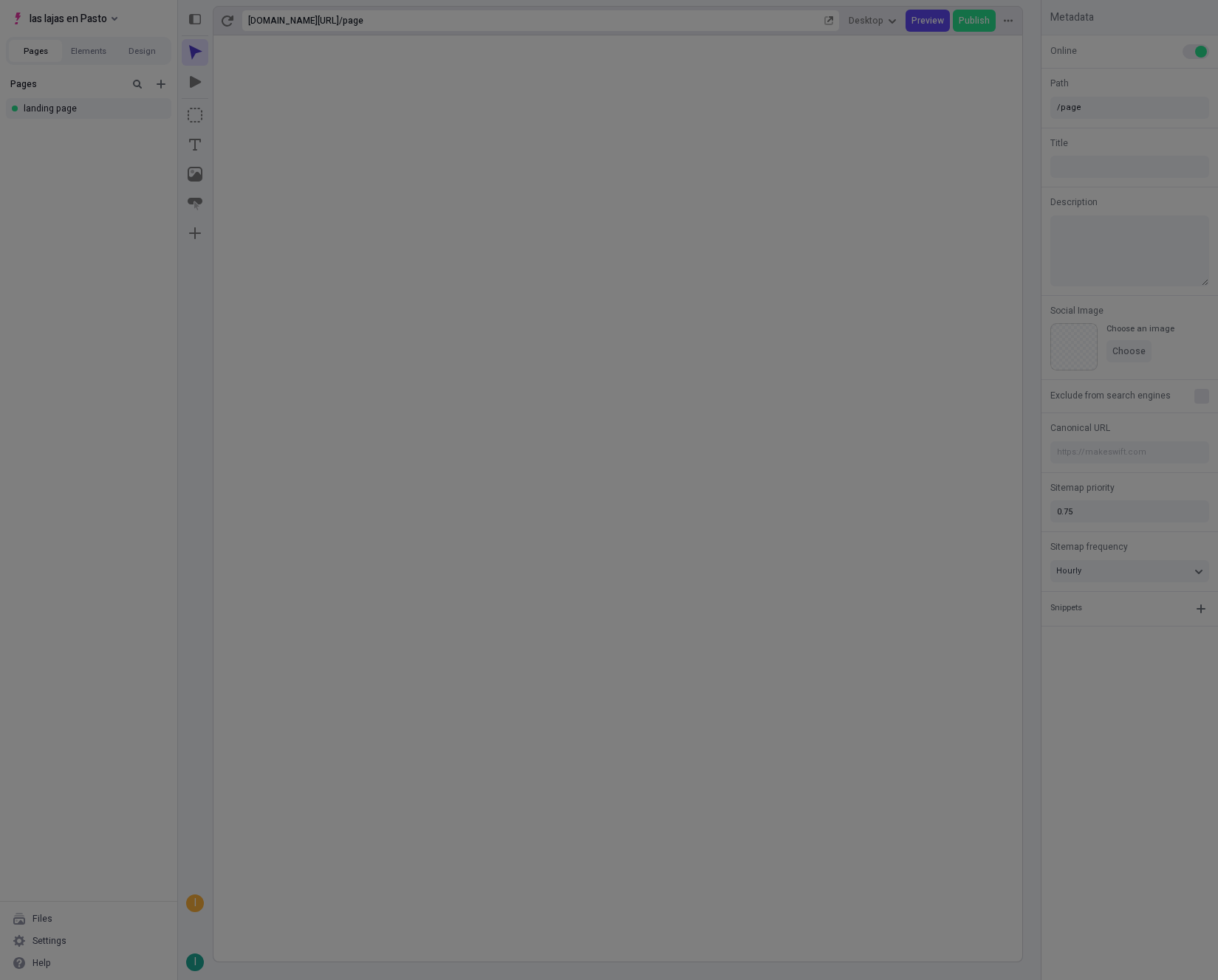
click at [919, 203] on div "Search Site Workspace Workspace files primer folder nested nested New last" at bounding box center [609, 490] width 1218 height 980
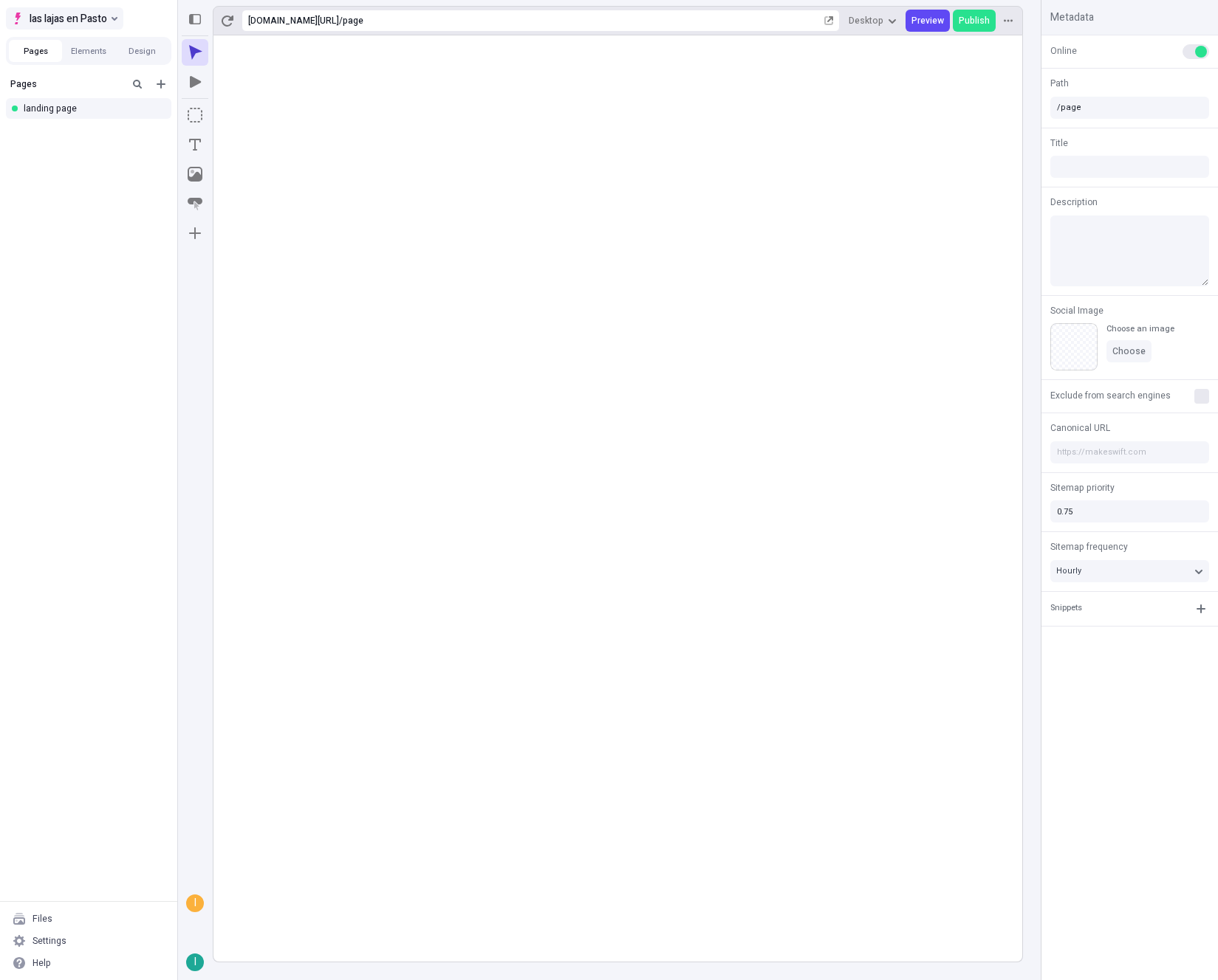
click at [96, 16] on span "las lajas en Pasto" at bounding box center [68, 19] width 78 height 18
click at [92, 65] on div "Untitled [DOMAIN_NAME]" at bounding box center [163, 69] width 254 height 11
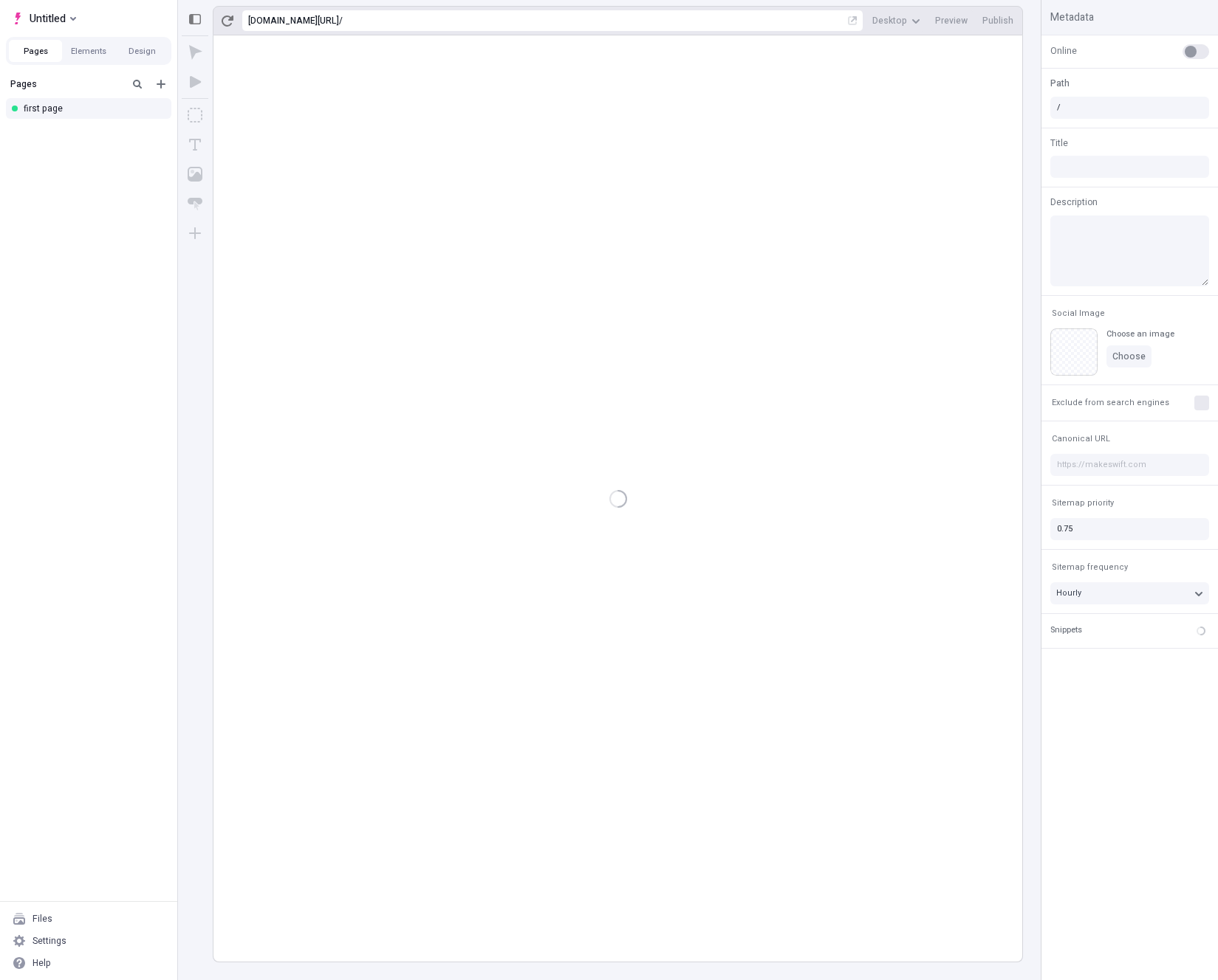
type input "/page"
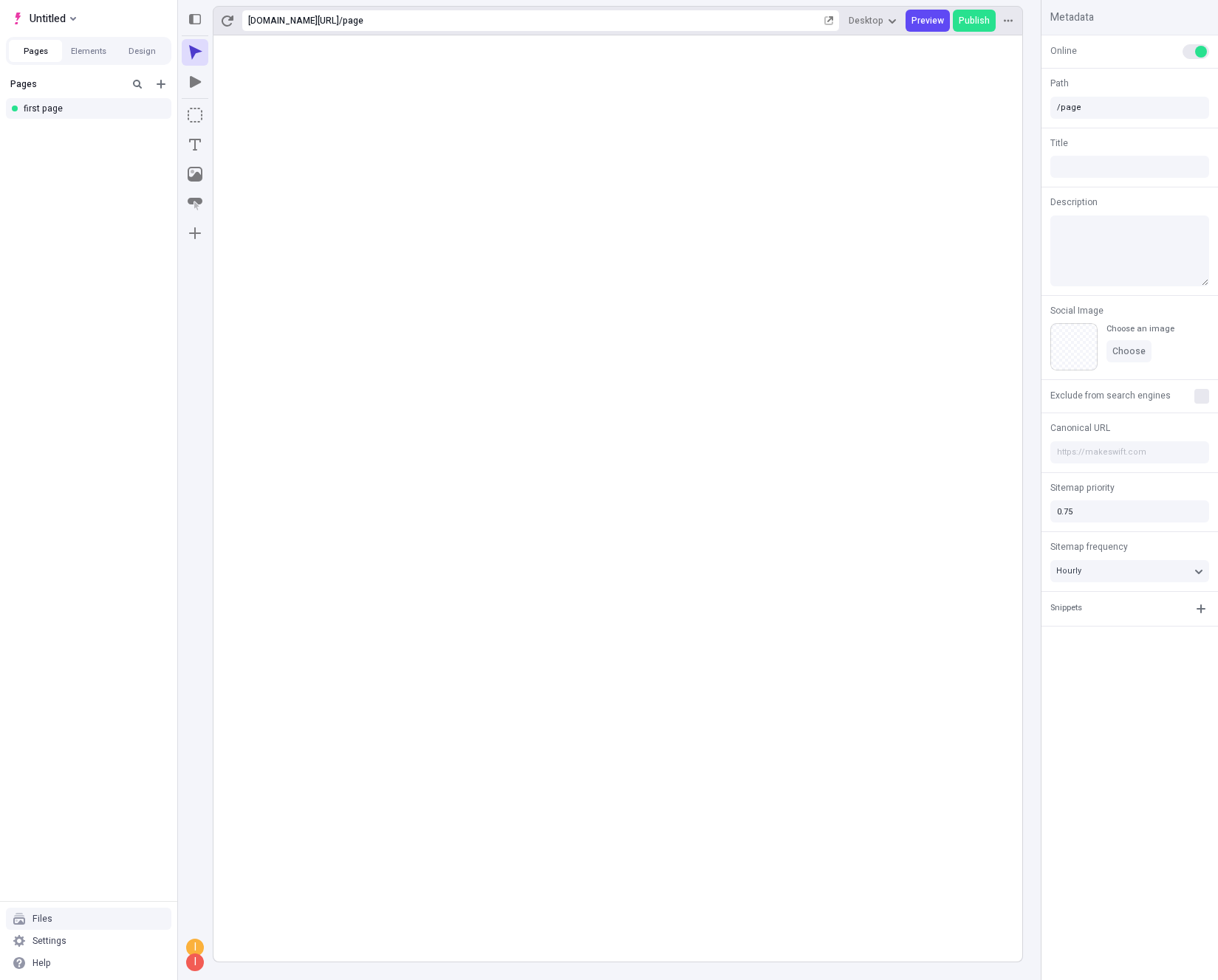
click at [41, 918] on div "Files" at bounding box center [42, 919] width 20 height 11
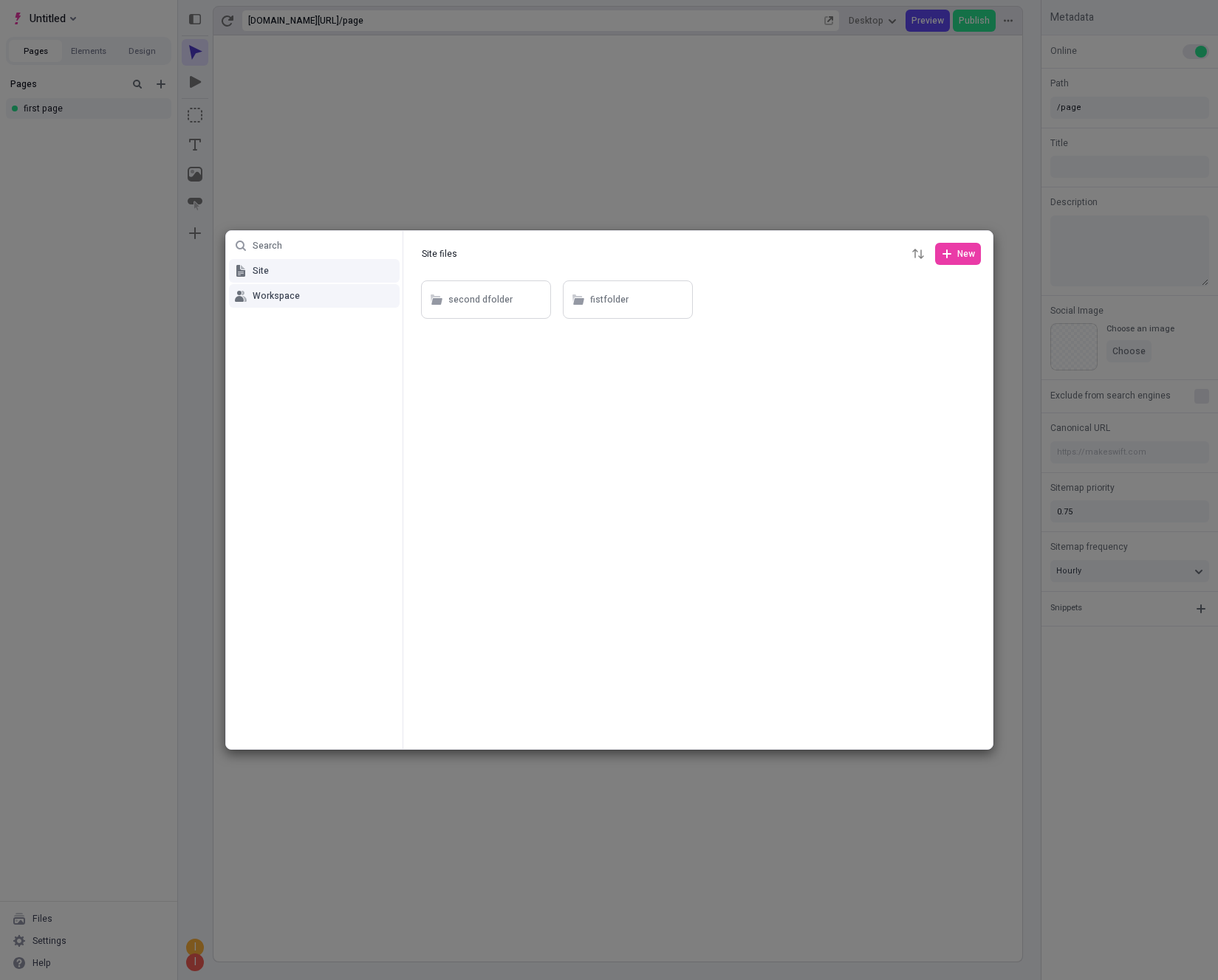
click at [304, 296] on button "Workspace" at bounding box center [314, 296] width 171 height 24
click at [497, 292] on div "primer folder" at bounding box center [475, 300] width 54 height 22
click at [488, 311] on div "nested" at bounding box center [485, 299] width 130 height 38
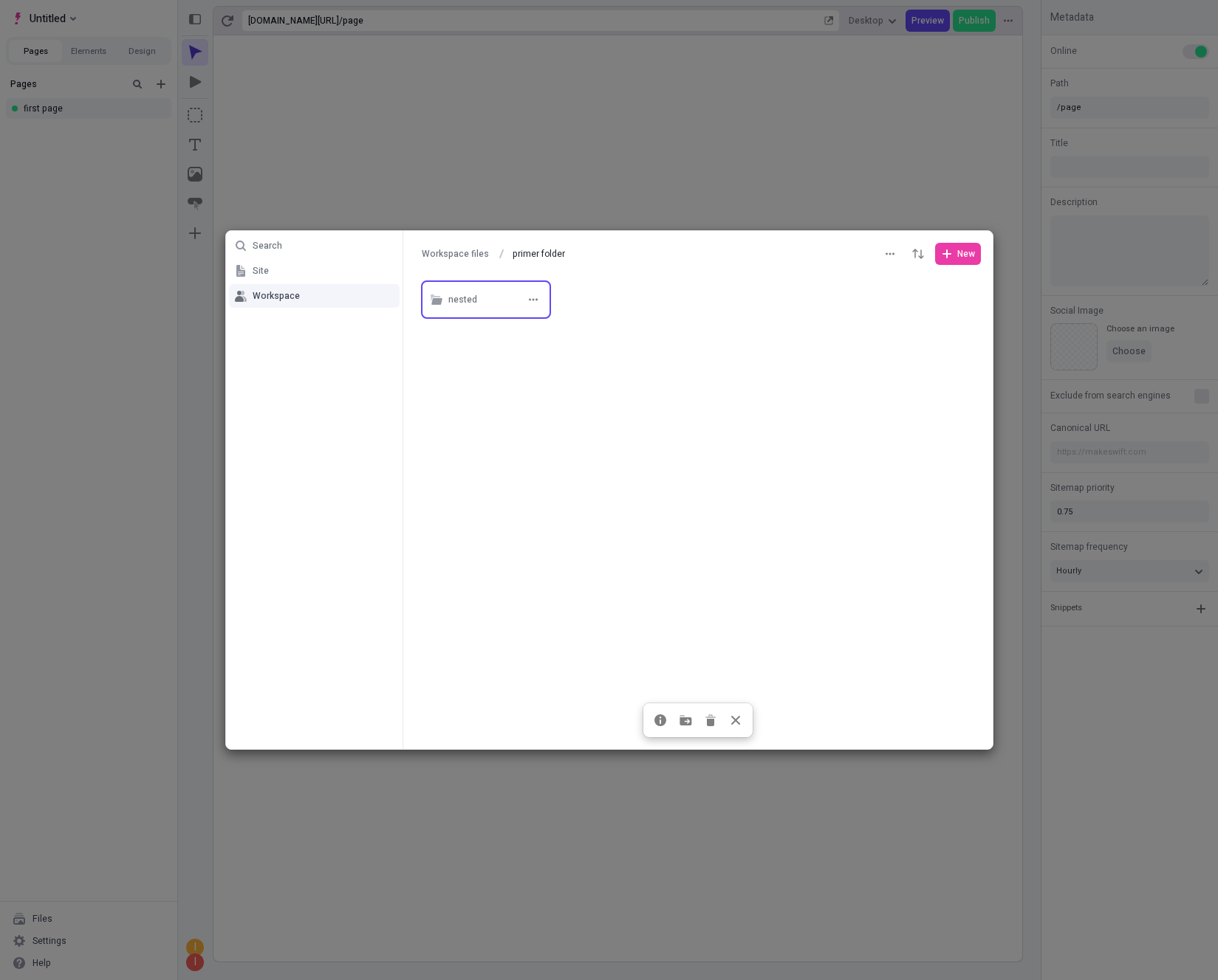
type input "nested"
click at [534, 299] on icon "button" at bounding box center [533, 300] width 9 height 9
drag, startPoint x: 518, startPoint y: 380, endPoint x: 519, endPoint y: 329, distance: 51.0
click at [519, 329] on div "Rename Move to [GEOGRAPHIC_DATA]" at bounding box center [533, 357] width 154 height 79
type input "asdsa"
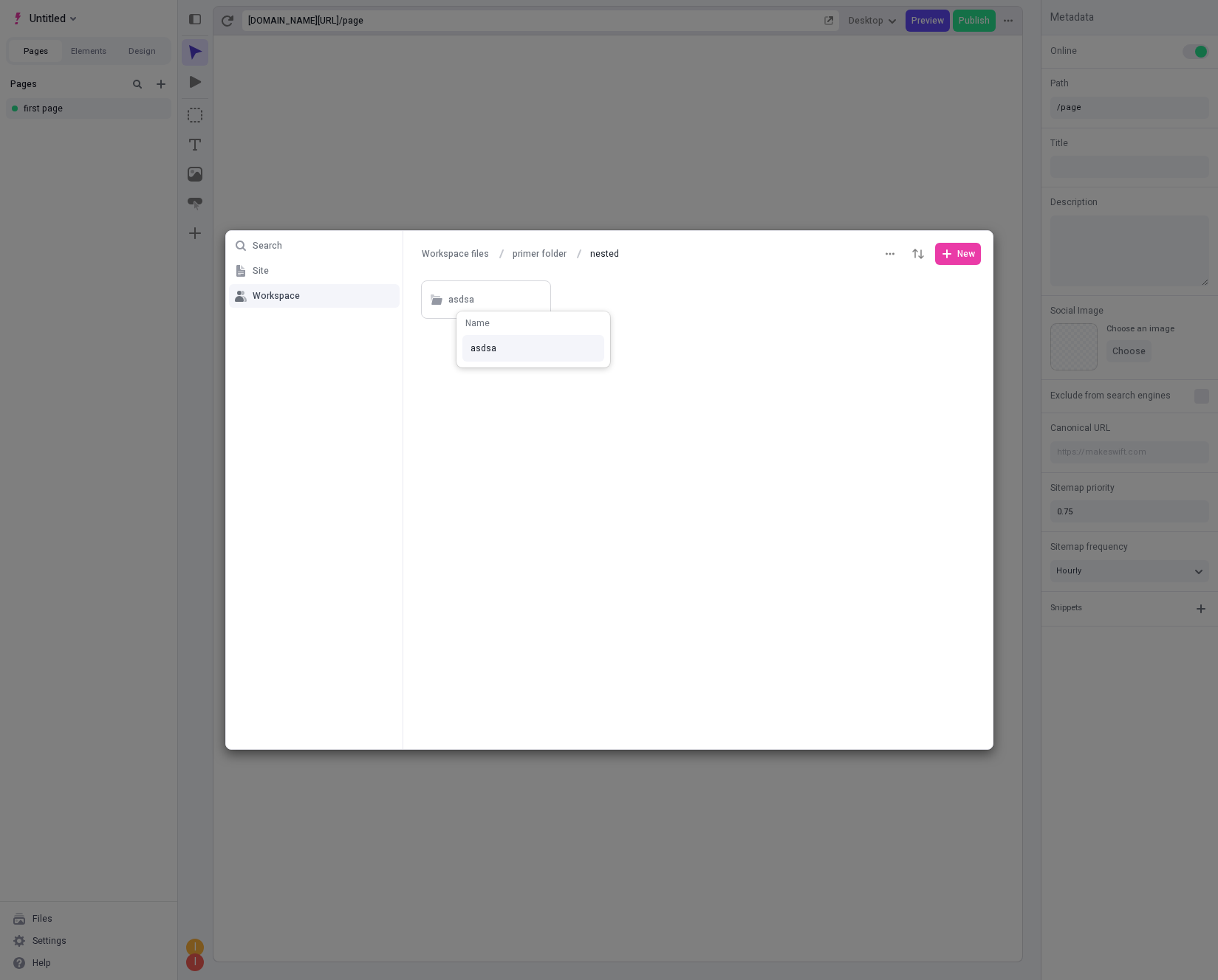
click at [582, 302] on div "Search Site Workspace Workspace files primer folder nested nested New asdsa" at bounding box center [609, 490] width 1218 height 980
click at [534, 301] on icon "button" at bounding box center [533, 300] width 9 height 9
click at [521, 385] on span "Delete" at bounding box center [542, 385] width 112 height 11
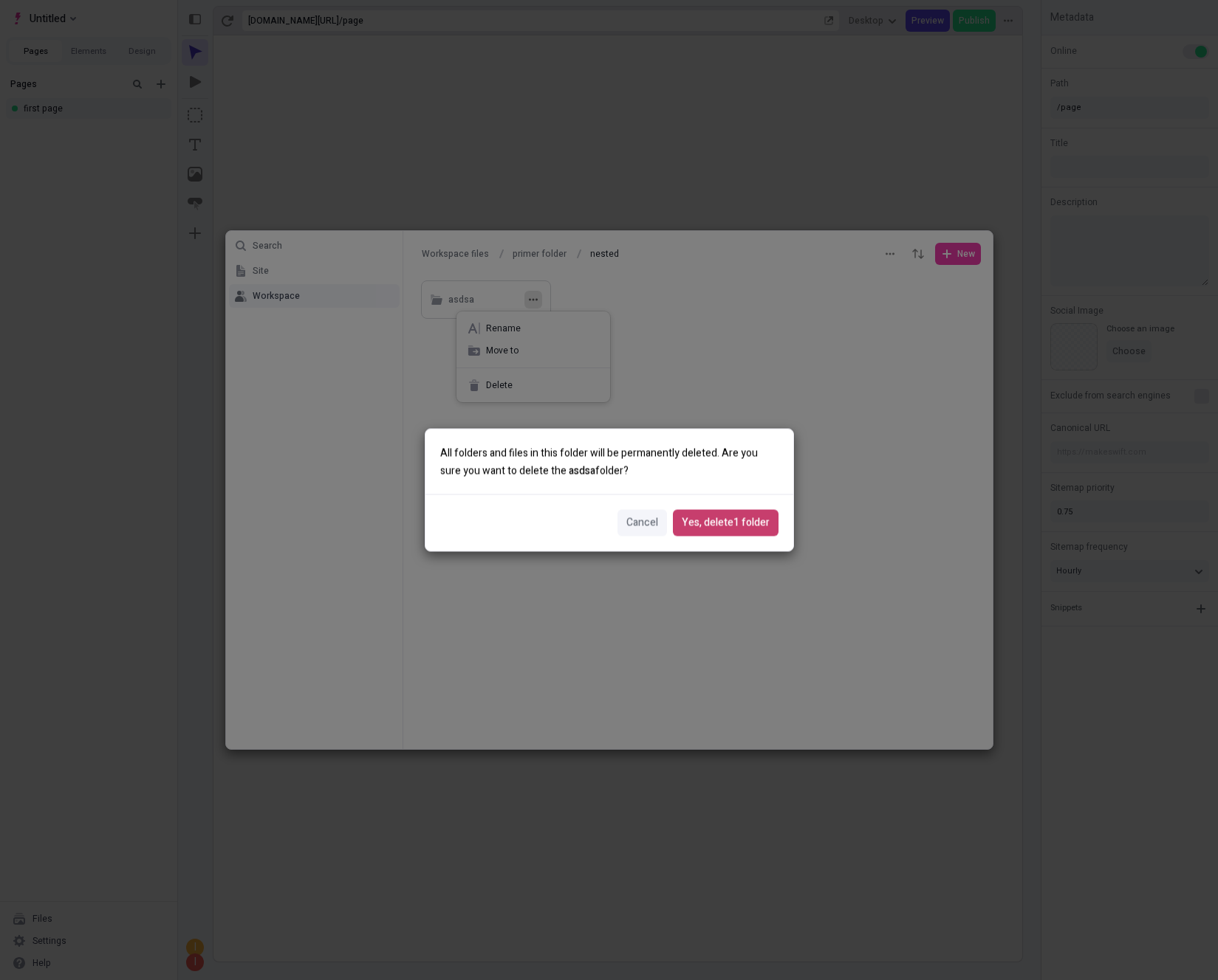
click at [733, 519] on span "Yes, delete 1 folder" at bounding box center [725, 523] width 88 height 16
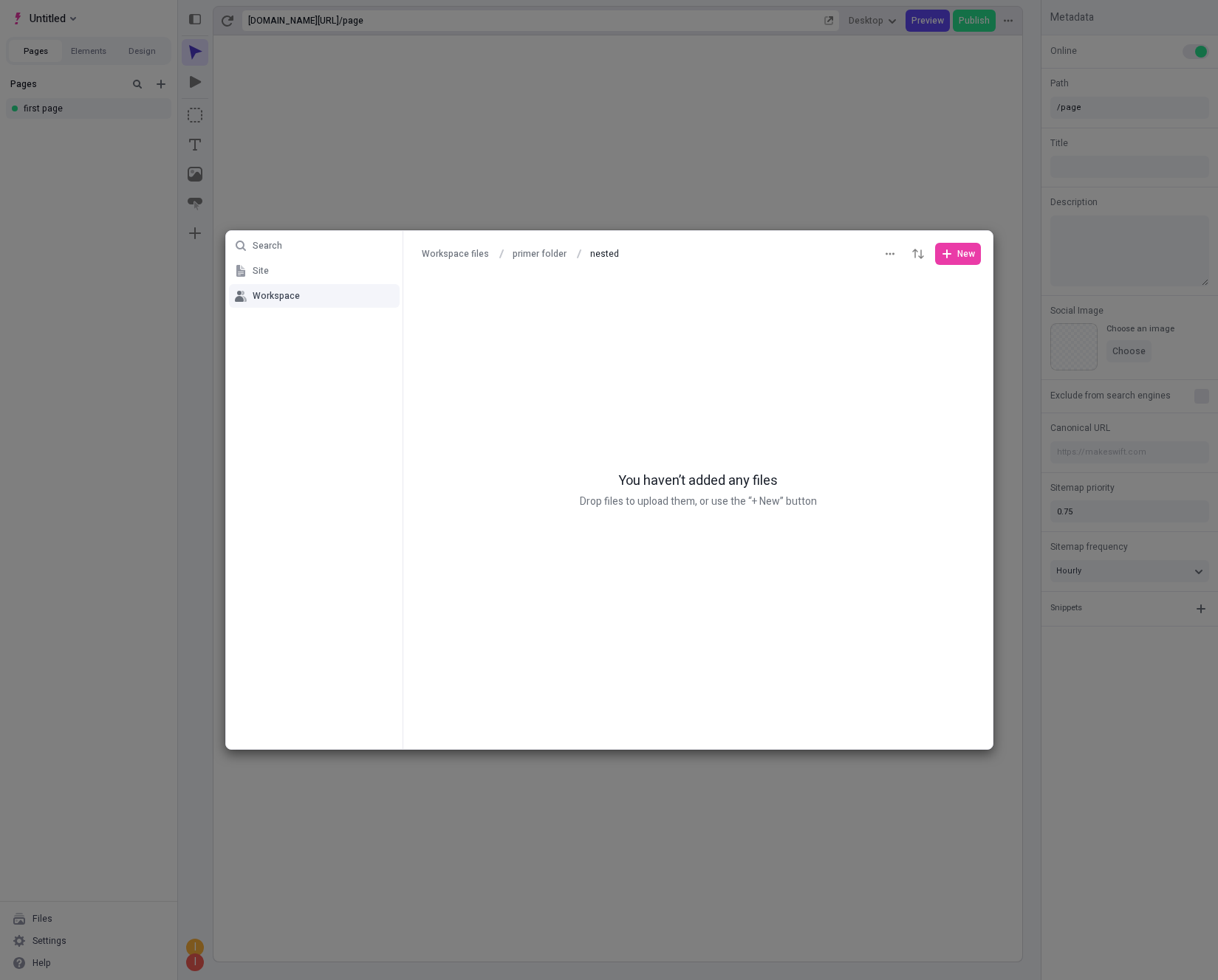
click at [863, 212] on div "Search Site Workspace Workspace files primer folder nested nested New You haven…" at bounding box center [609, 490] width 1218 height 980
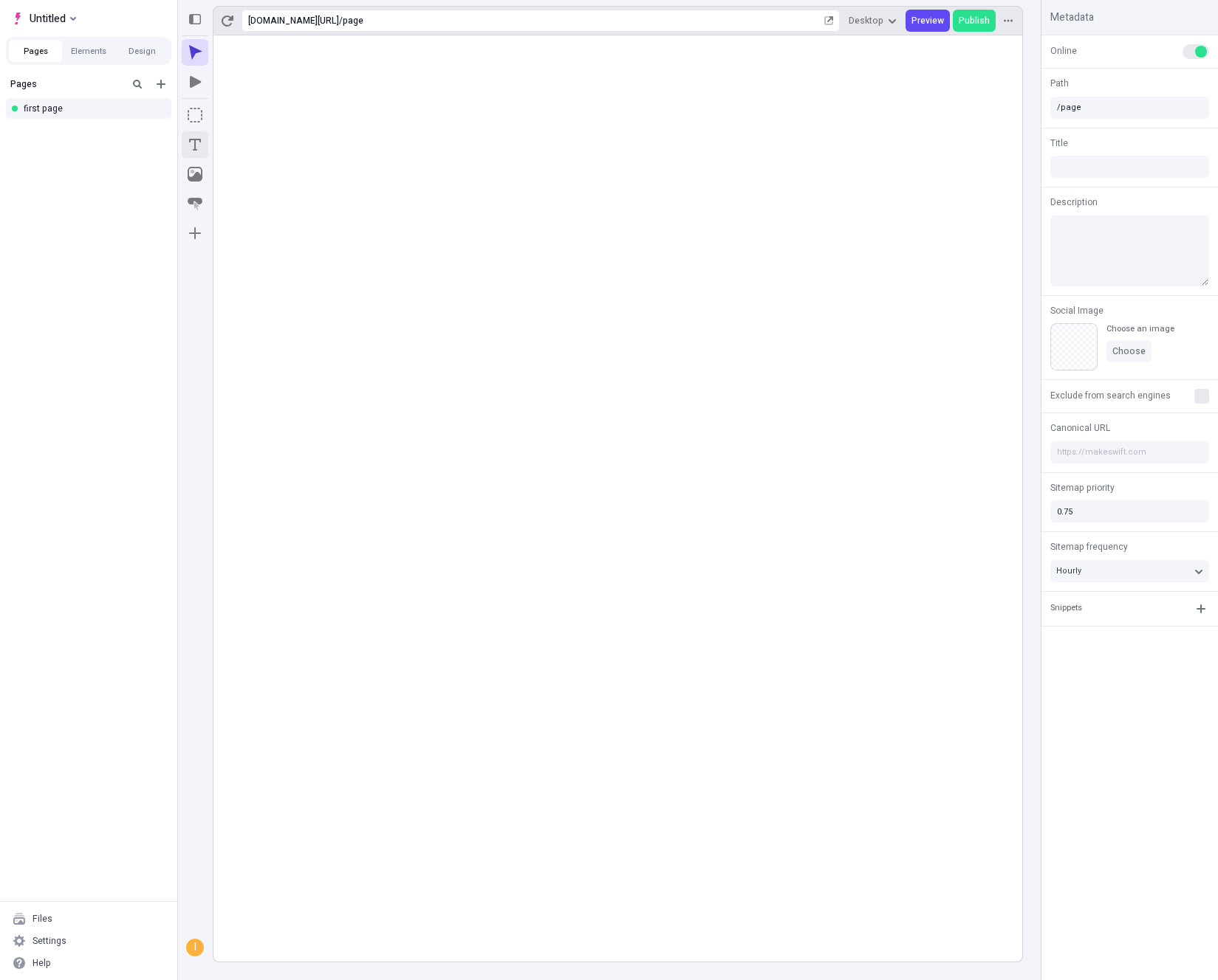
click at [197, 145] on icon "Text" at bounding box center [195, 145] width 15 height 15
click at [450, 180] on div "Text Page" at bounding box center [609, 490] width 1218 height 980
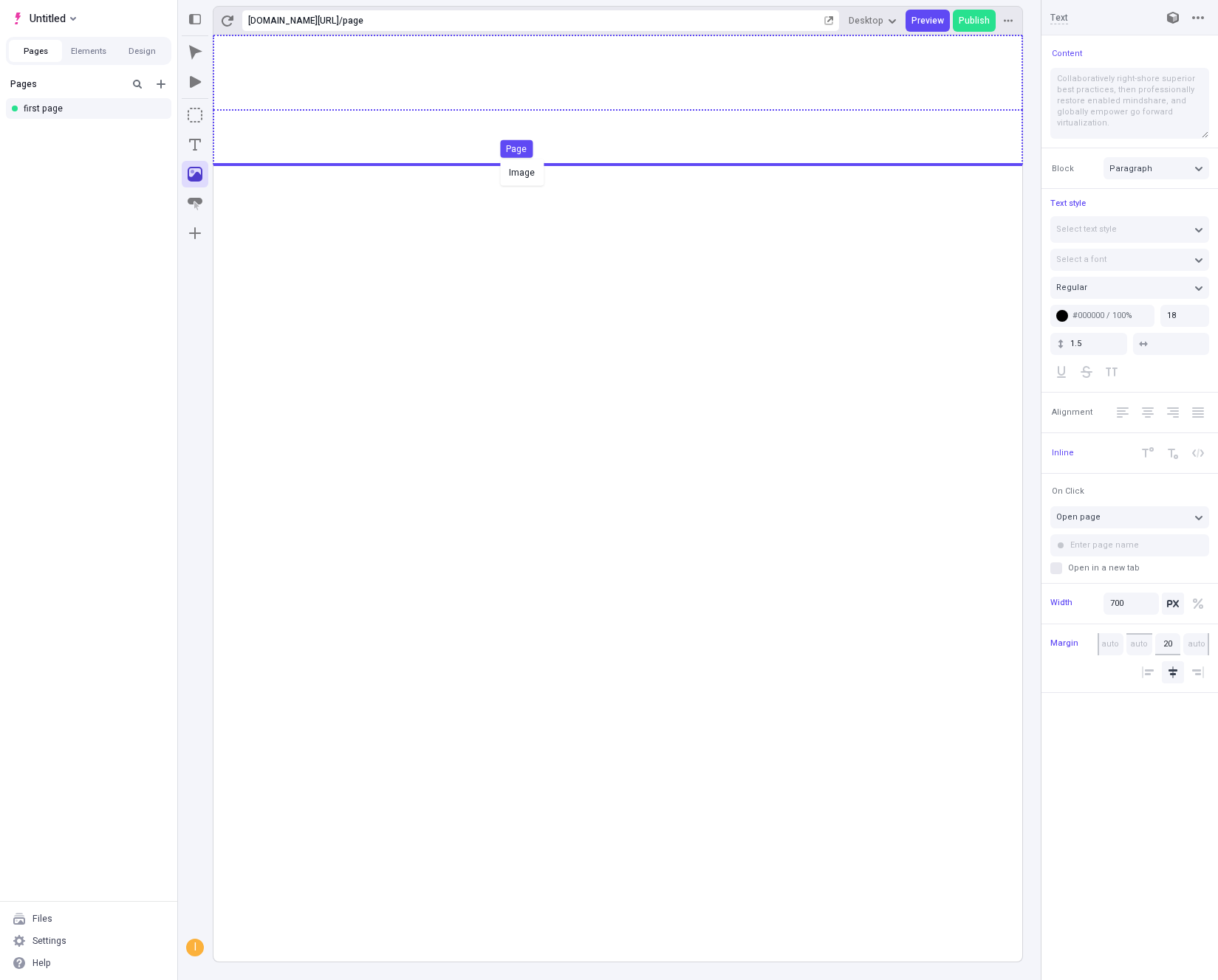
click at [497, 158] on div "Image Page" at bounding box center [609, 490] width 1218 height 980
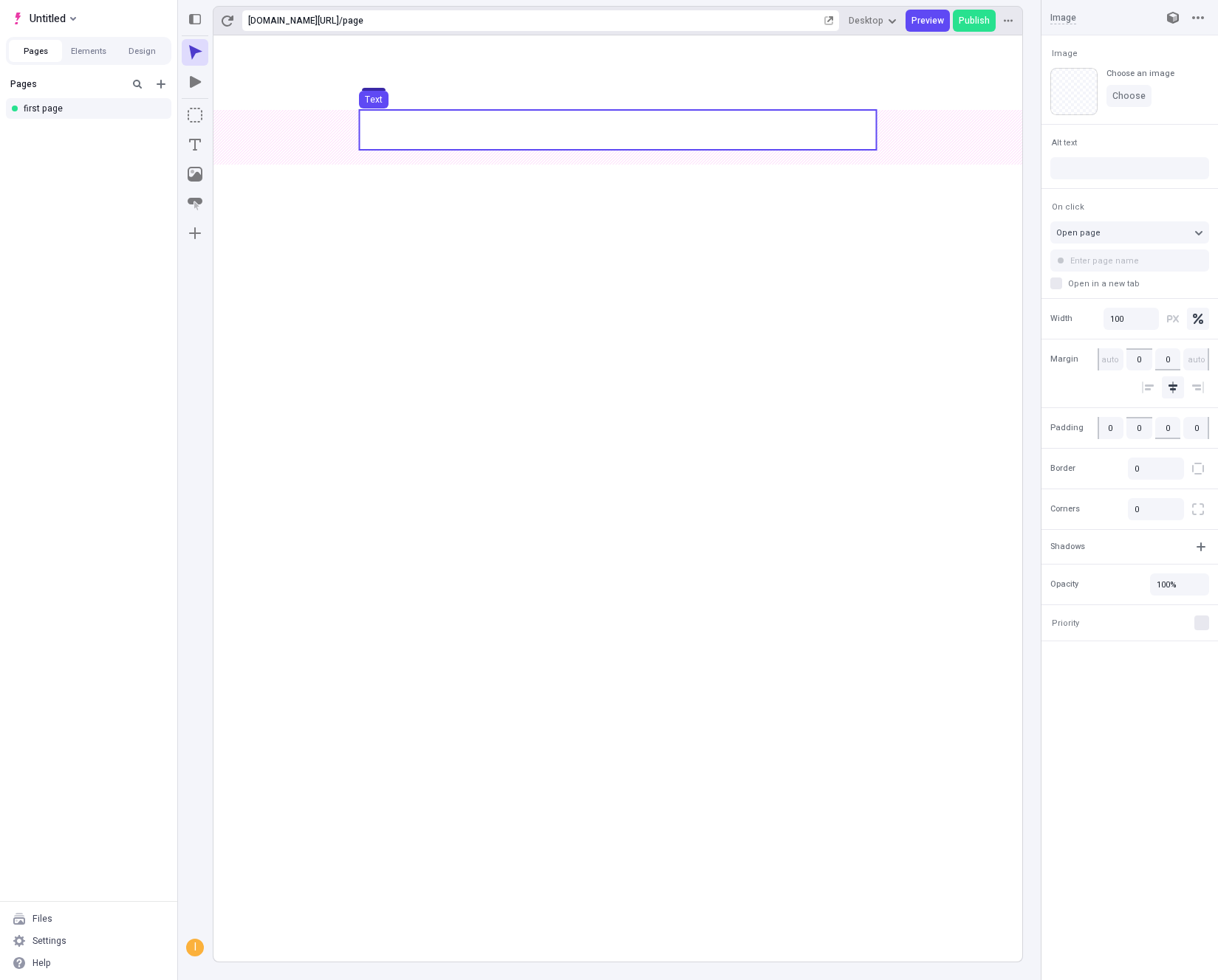
click at [513, 136] on use at bounding box center [617, 130] width 517 height 40
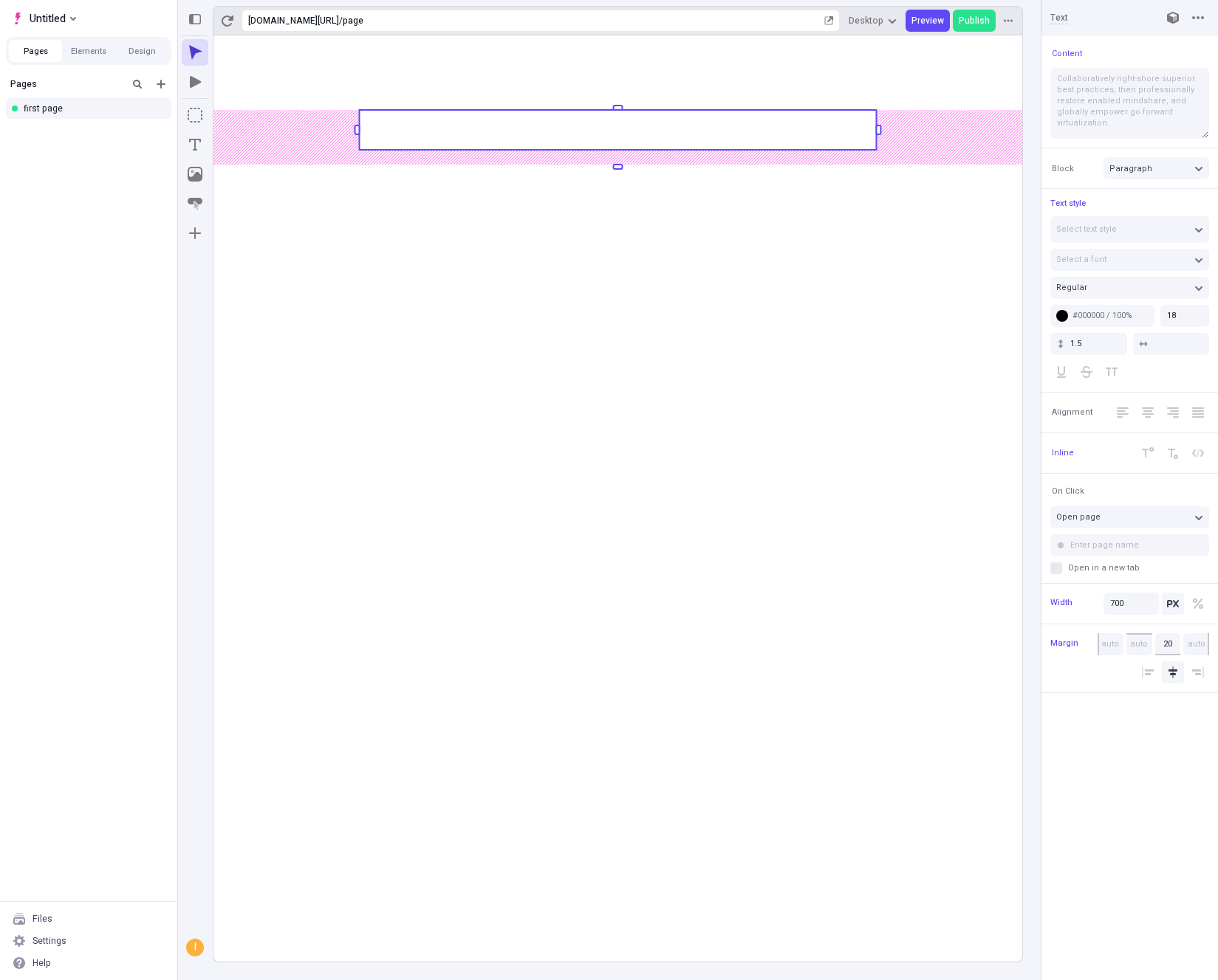
click at [513, 136] on rect at bounding box center [617, 130] width 517 height 40
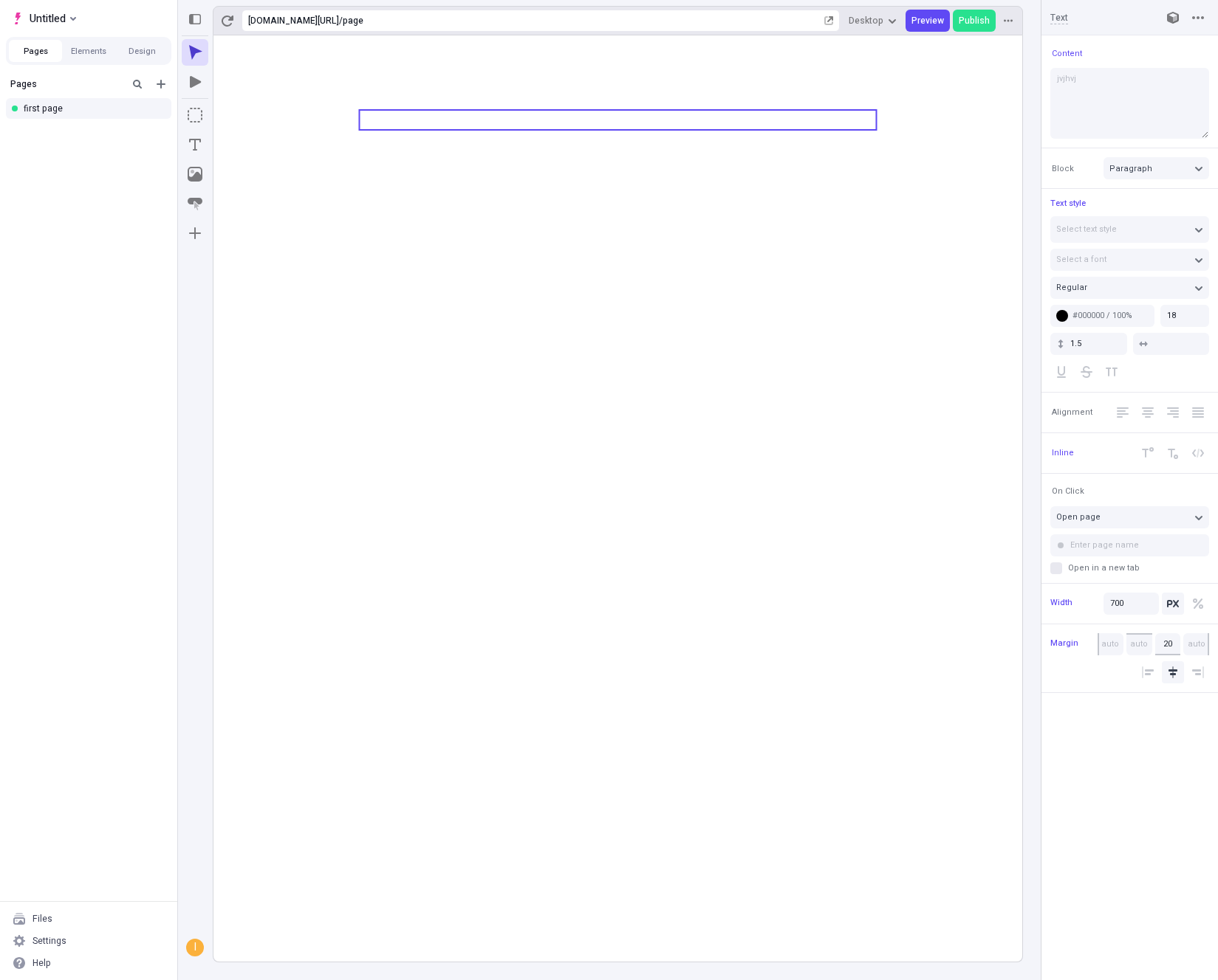
type textarea "jvjhvjh"
click at [564, 385] on icon at bounding box center [618, 498] width 809 height 926
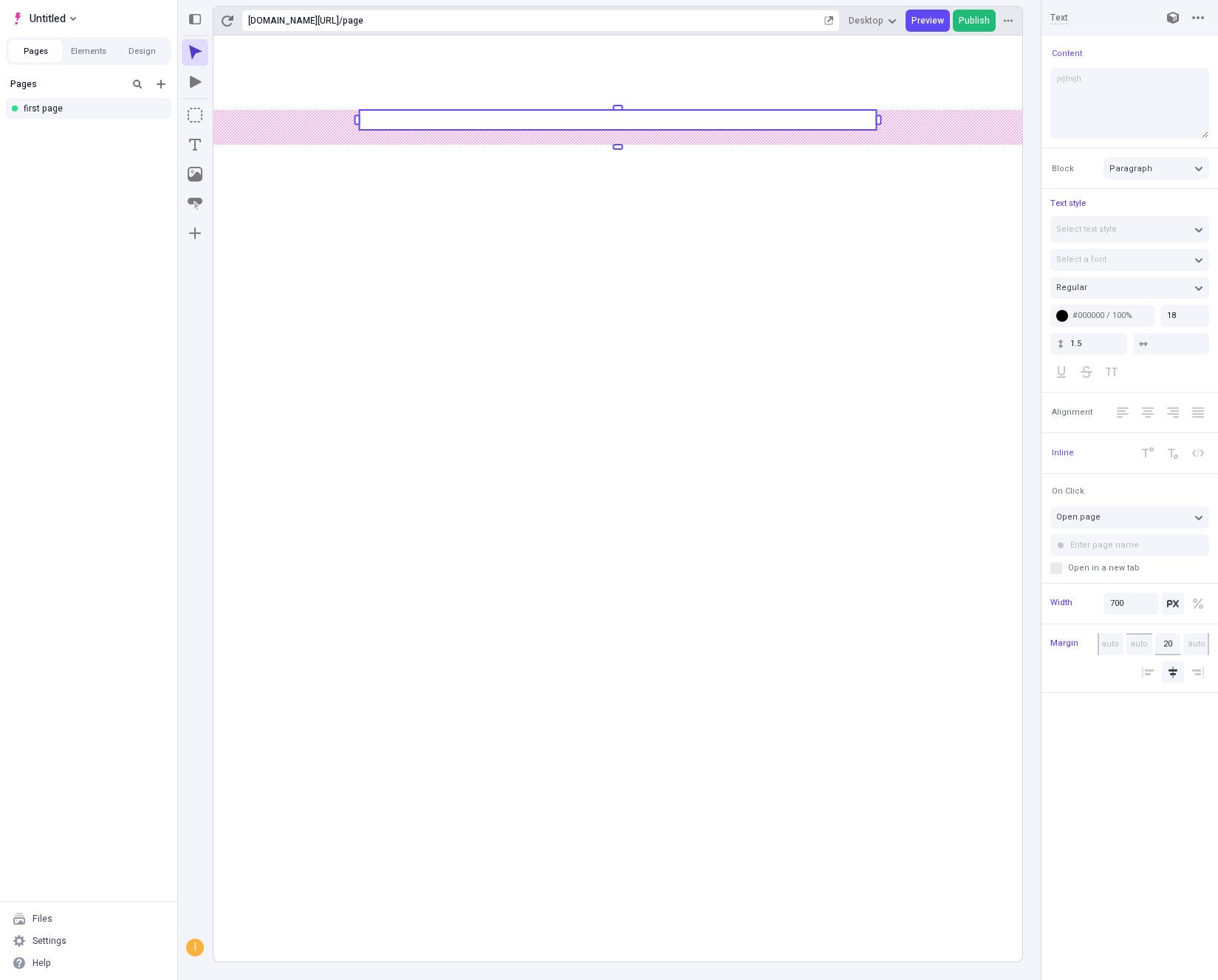
click at [970, 23] on span "Publish" at bounding box center [974, 20] width 31 height 11
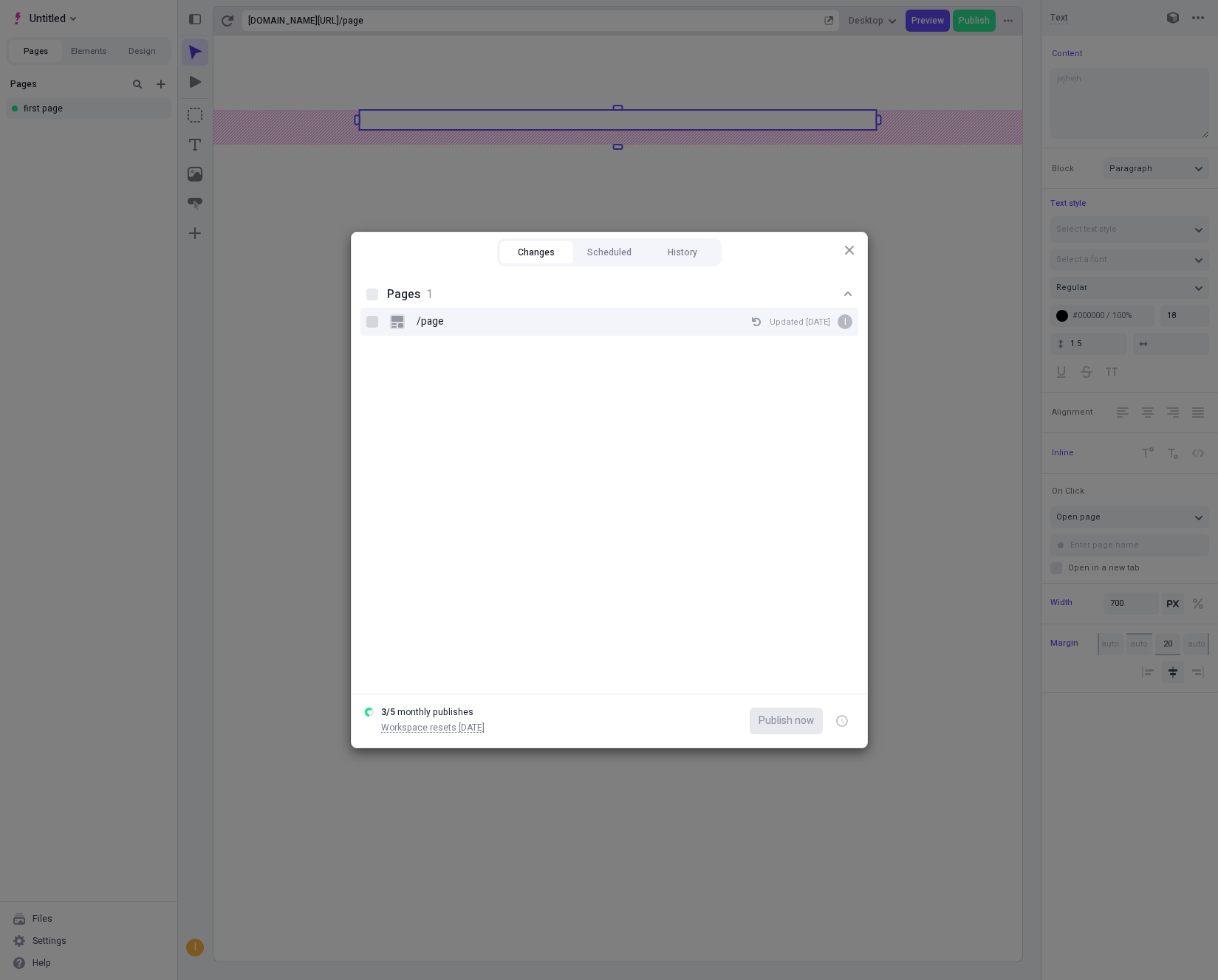
click at [366, 324] on div at bounding box center [372, 322] width 11 height 11
checkbox input "true"
click at [788, 723] on span "Publish now" at bounding box center [786, 721] width 56 height 16
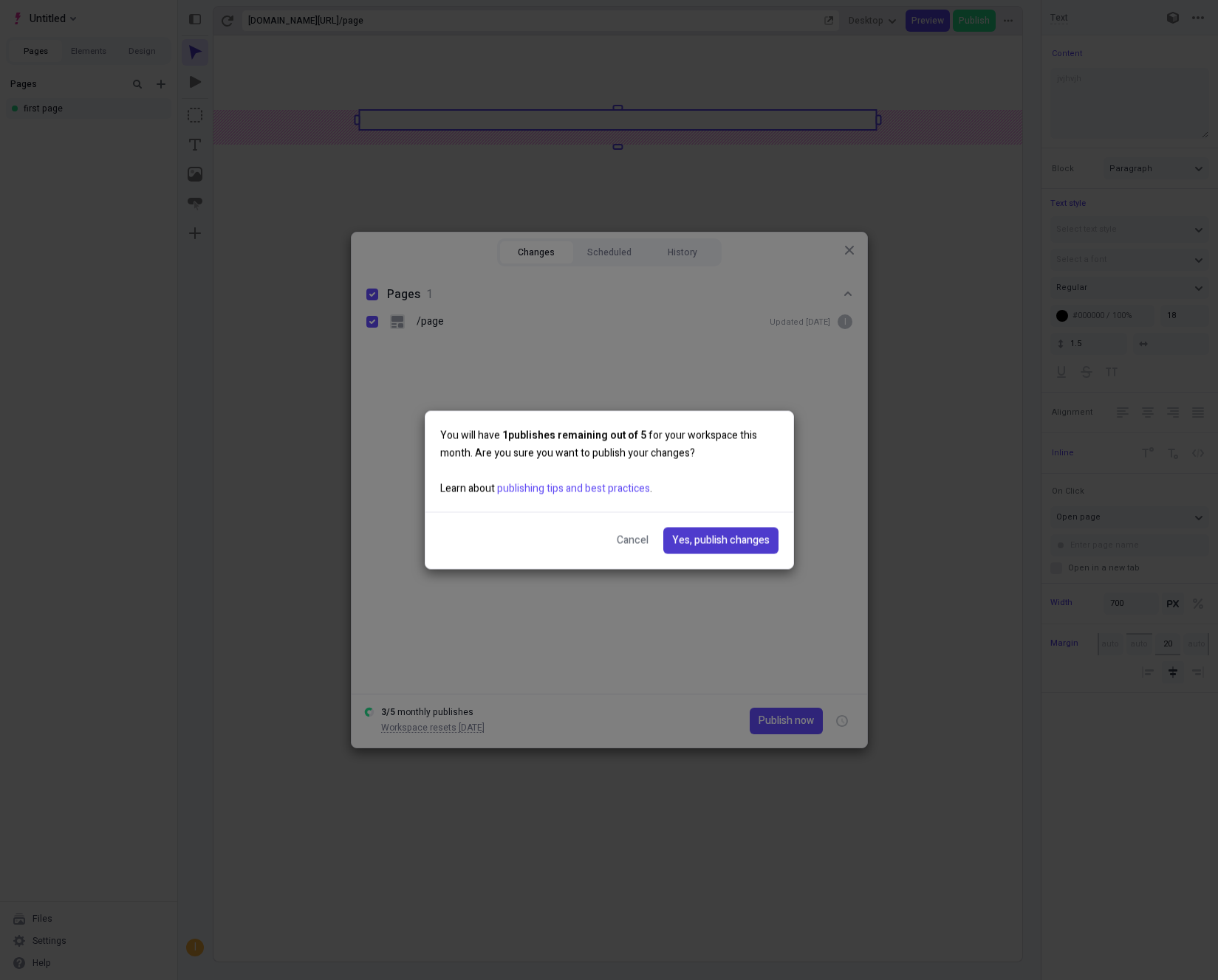
click at [700, 530] on button "Yes, publish changes" at bounding box center [721, 541] width 115 height 27
